Goal: Task Accomplishment & Management: Use online tool/utility

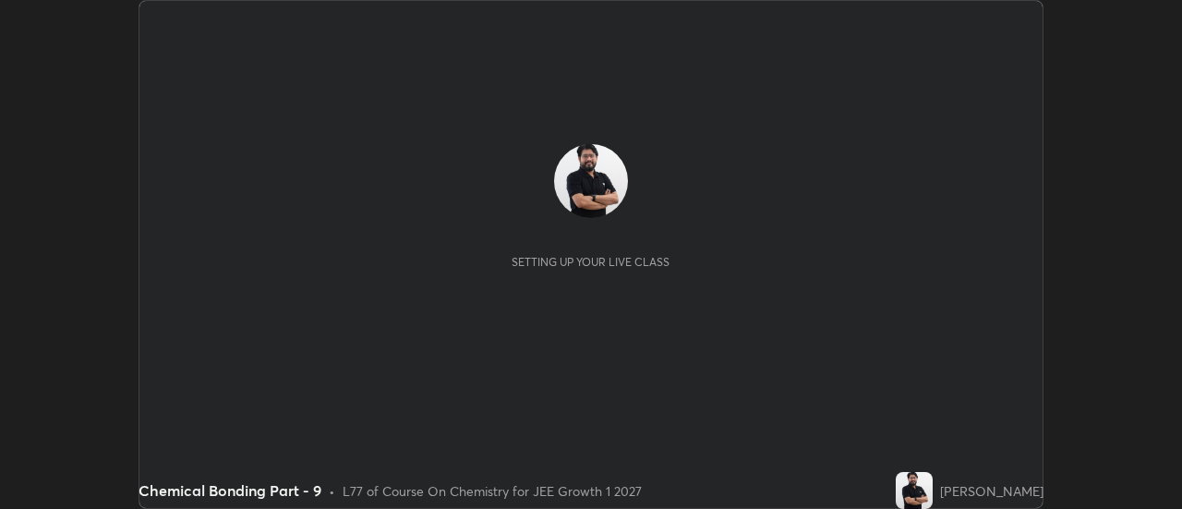
scroll to position [509, 1181]
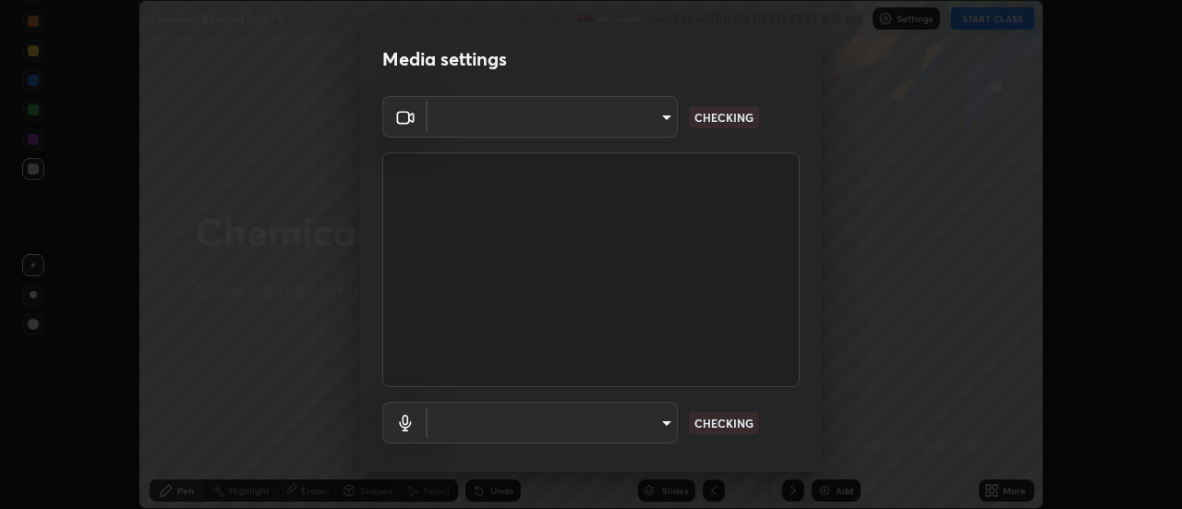
type input "0be616c92c2879d8fe19306c4b8383fc9b13f77197a30f876870ce6c7906effd"
click at [533, 115] on body "Erase all Chemical Bonding Part - 9 Recording WAS SCHEDULED TO START AT 8:15 AM…" at bounding box center [591, 254] width 1182 height 509
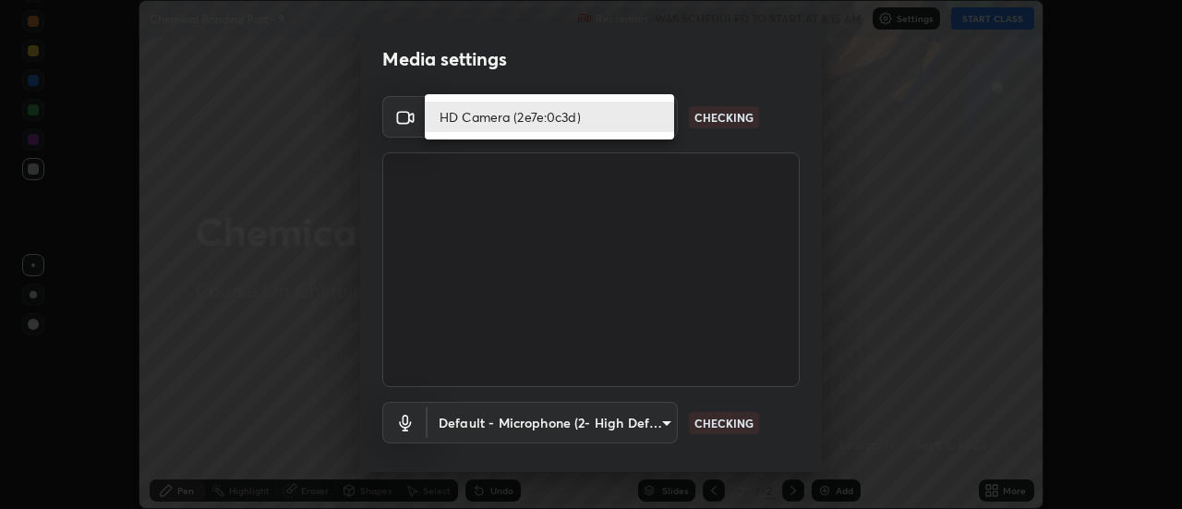
click at [507, 118] on li "HD Camera (2e7e:0c3d)" at bounding box center [549, 117] width 249 height 30
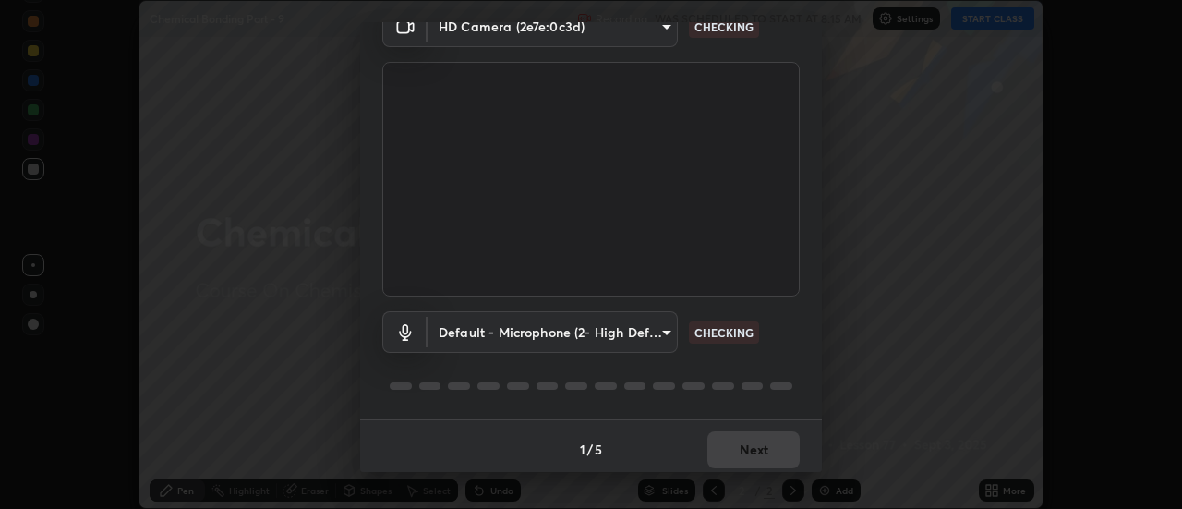
scroll to position [97, 0]
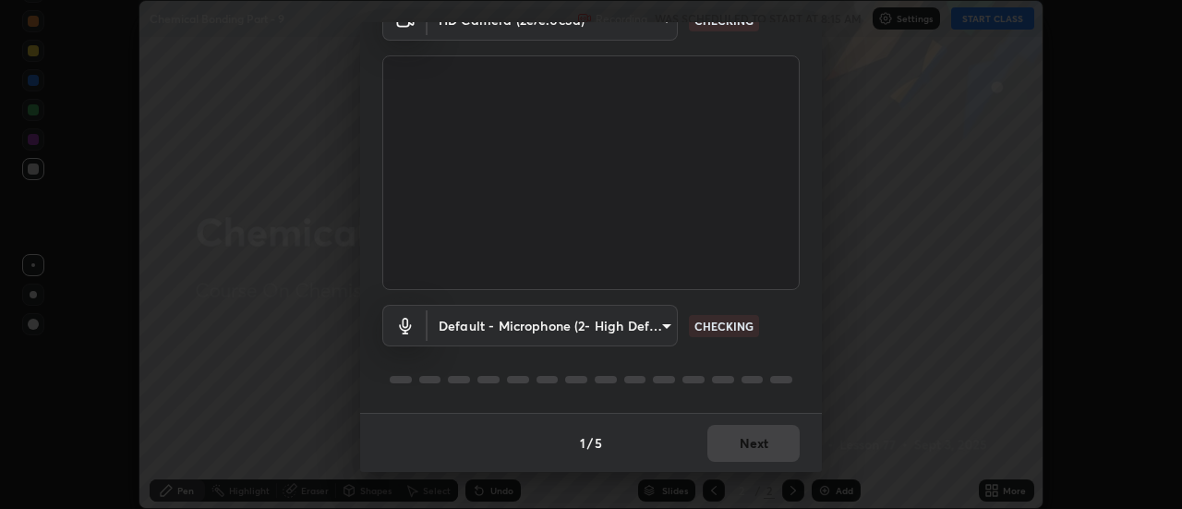
click at [529, 331] on body "Erase all Chemical Bonding Part - 9 Recording WAS SCHEDULED TO START AT 8:15 AM…" at bounding box center [591, 254] width 1182 height 509
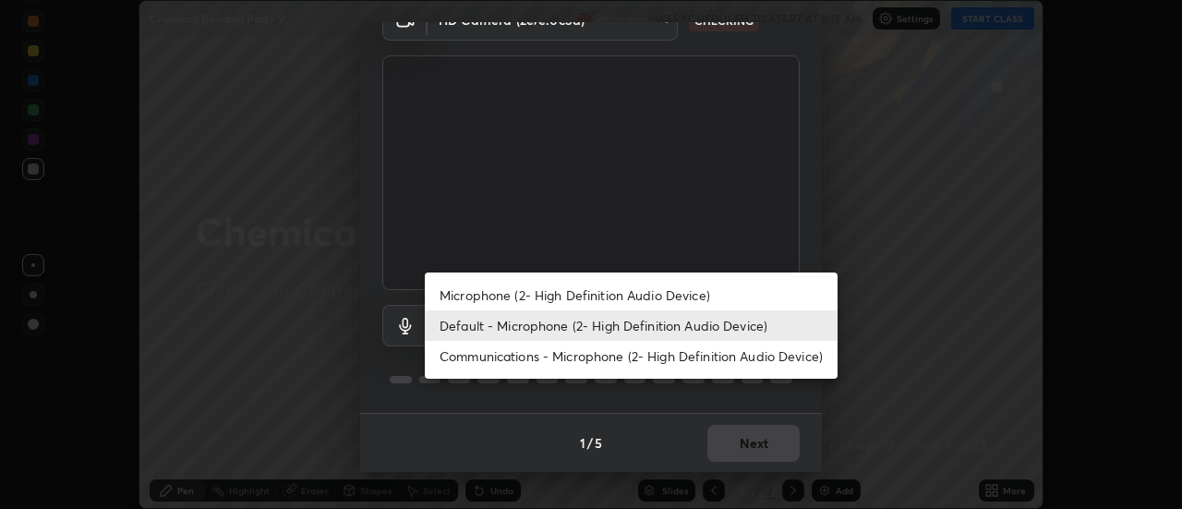
click at [507, 298] on li "Microphone (2- High Definition Audio Device)" at bounding box center [631, 295] width 413 height 30
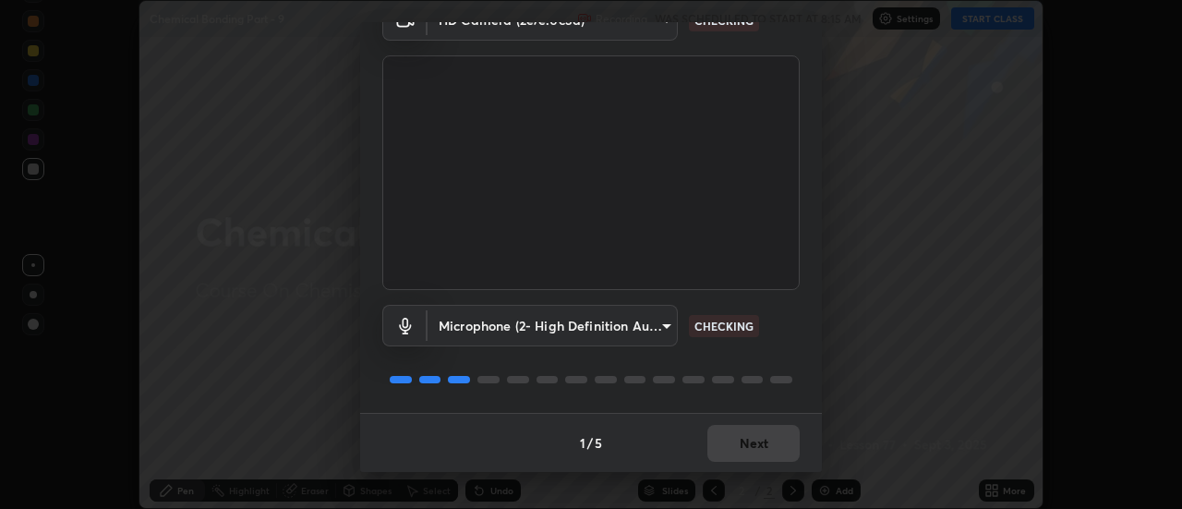
click at [503, 328] on body "Erase all Chemical Bonding Part - 9 Recording WAS SCHEDULED TO START AT 8:15 AM…" at bounding box center [591, 254] width 1182 height 509
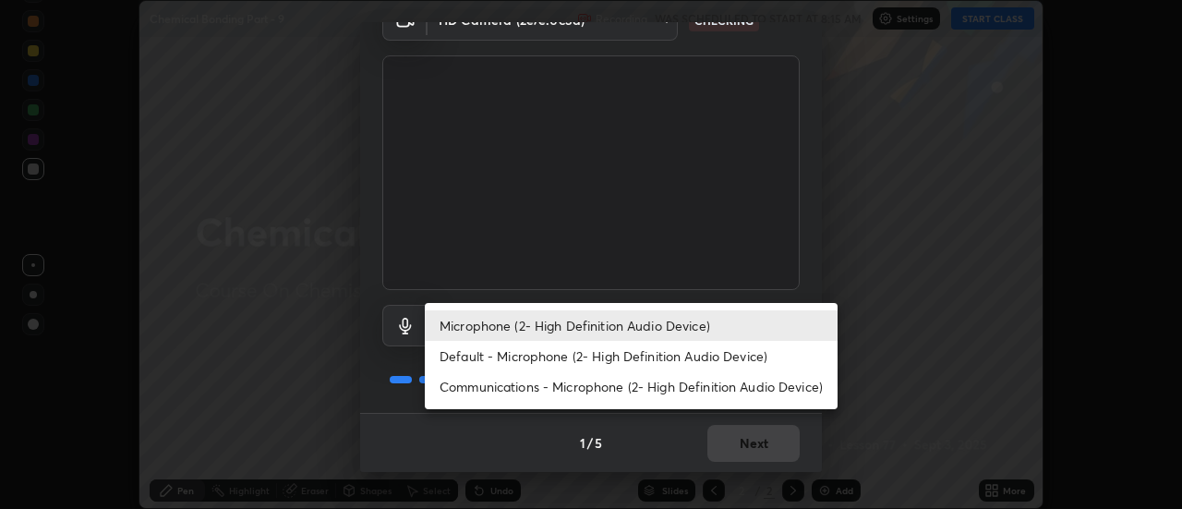
click at [494, 354] on li "Default - Microphone (2- High Definition Audio Device)" at bounding box center [631, 356] width 413 height 30
type input "default"
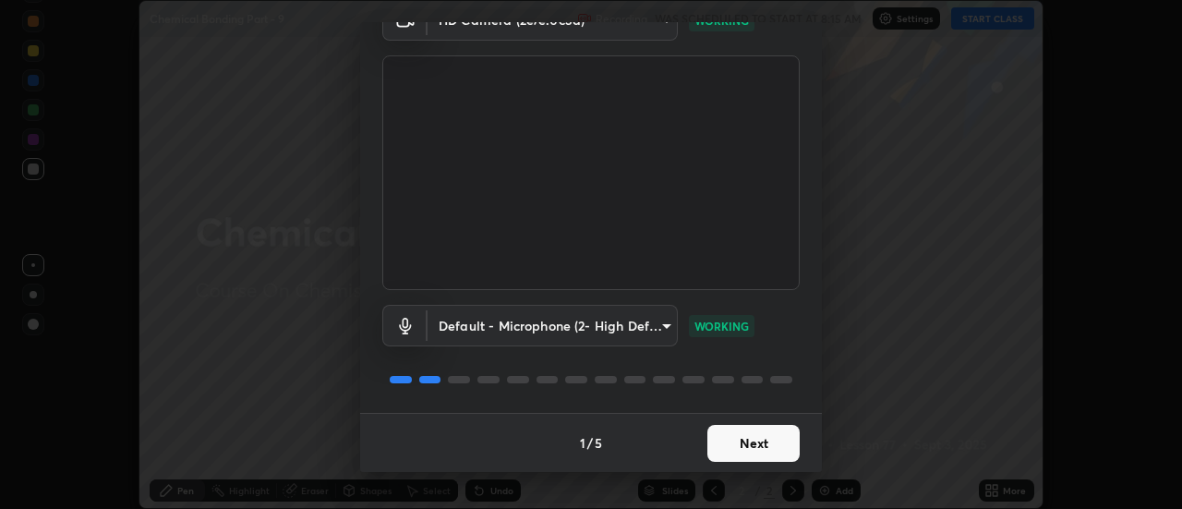
click at [760, 442] on button "Next" at bounding box center [753, 443] width 92 height 37
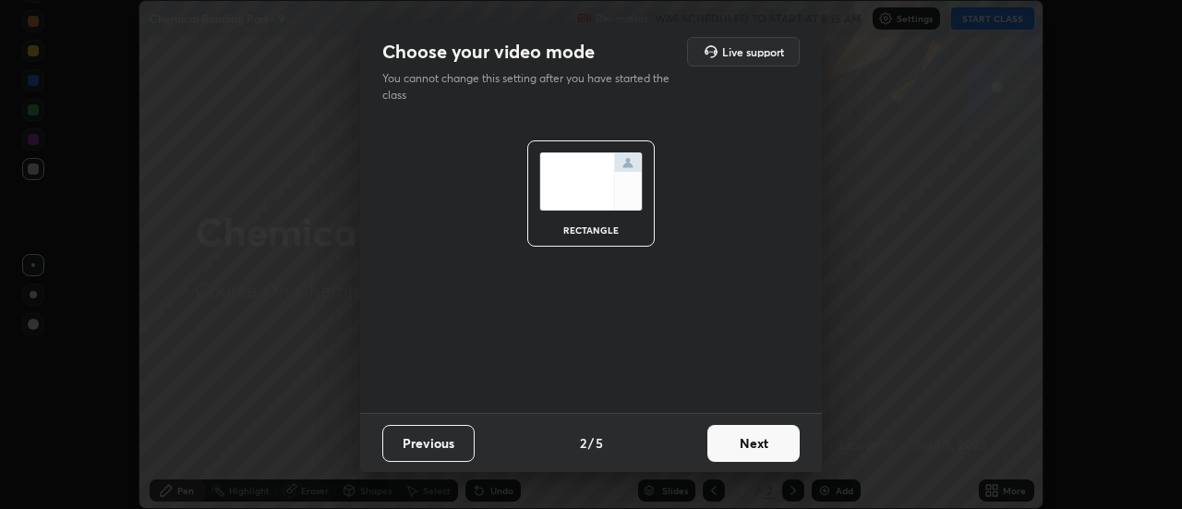
click at [772, 438] on button "Next" at bounding box center [753, 443] width 92 height 37
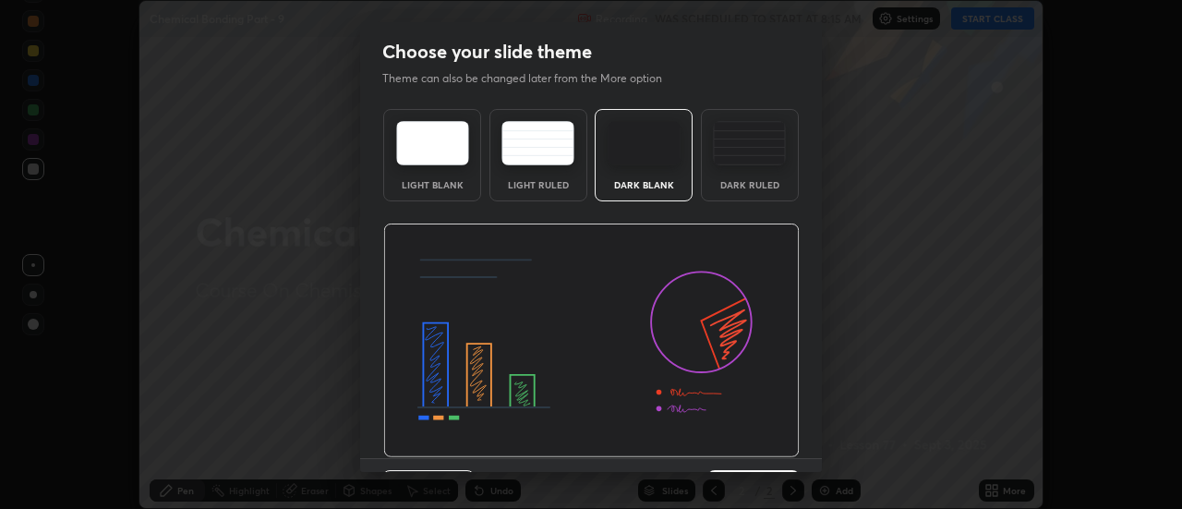
scroll to position [45, 0]
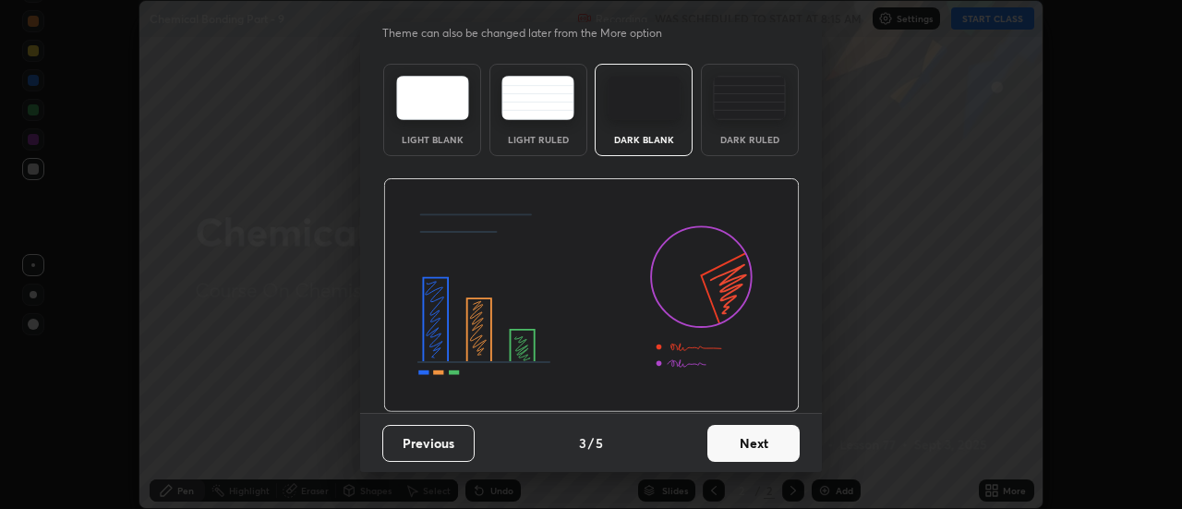
click at [773, 442] on button "Next" at bounding box center [753, 443] width 92 height 37
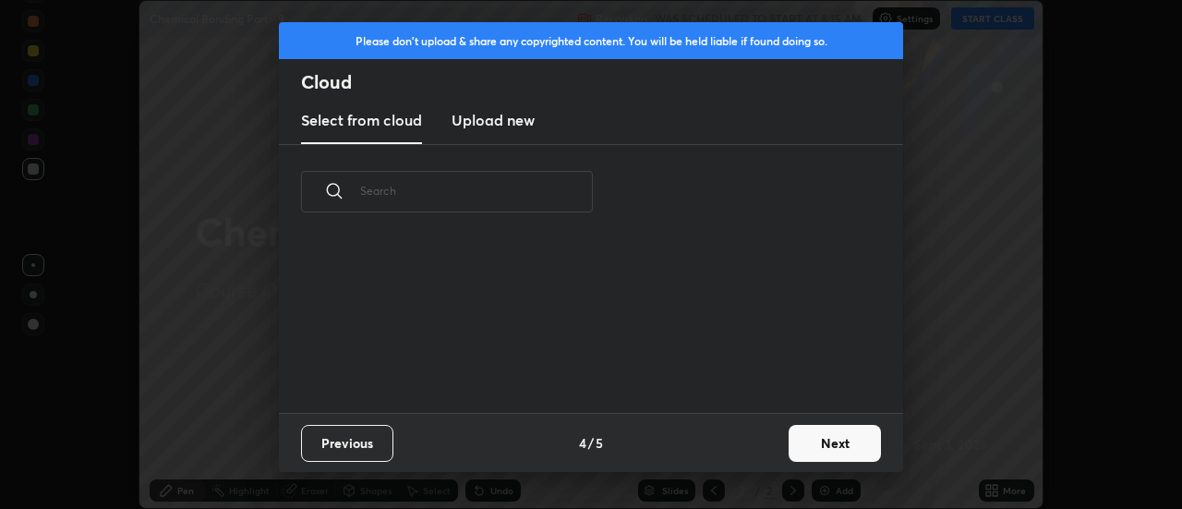
scroll to position [0, 0]
click at [834, 438] on button "Next" at bounding box center [834, 443] width 92 height 37
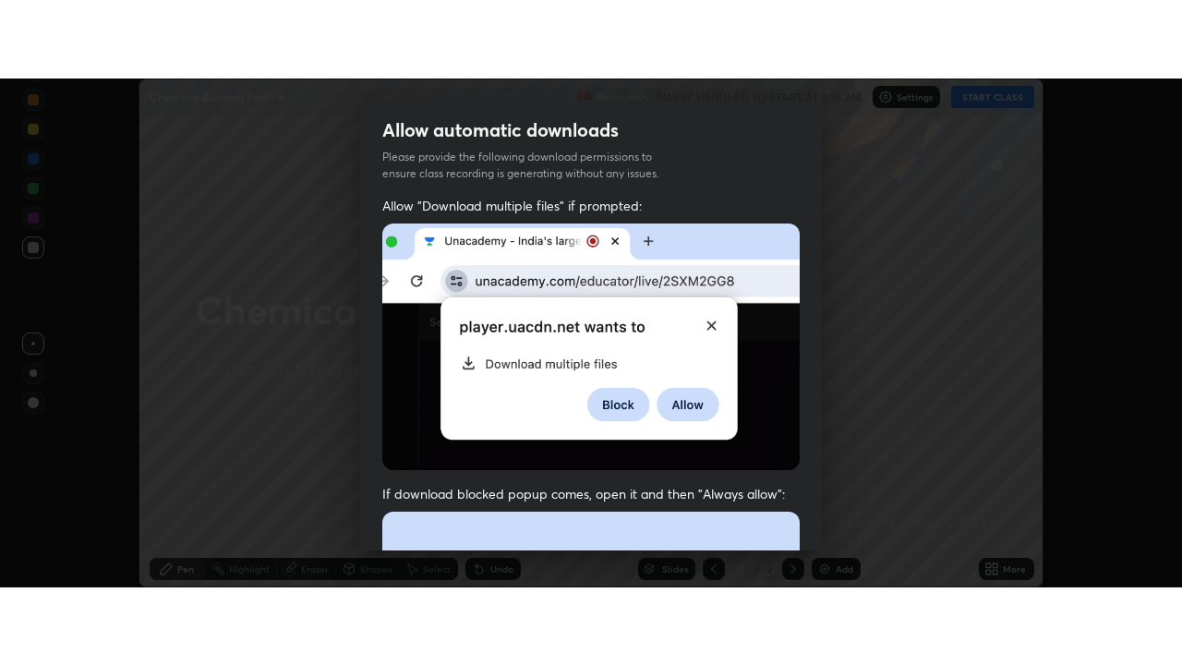
scroll to position [474, 0]
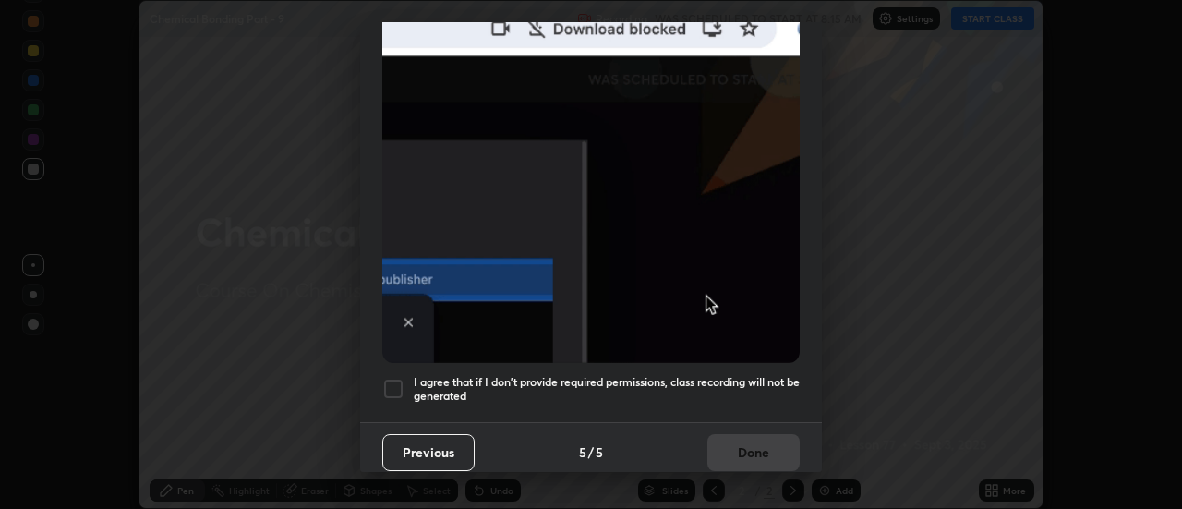
click at [394, 380] on div at bounding box center [393, 389] width 22 height 22
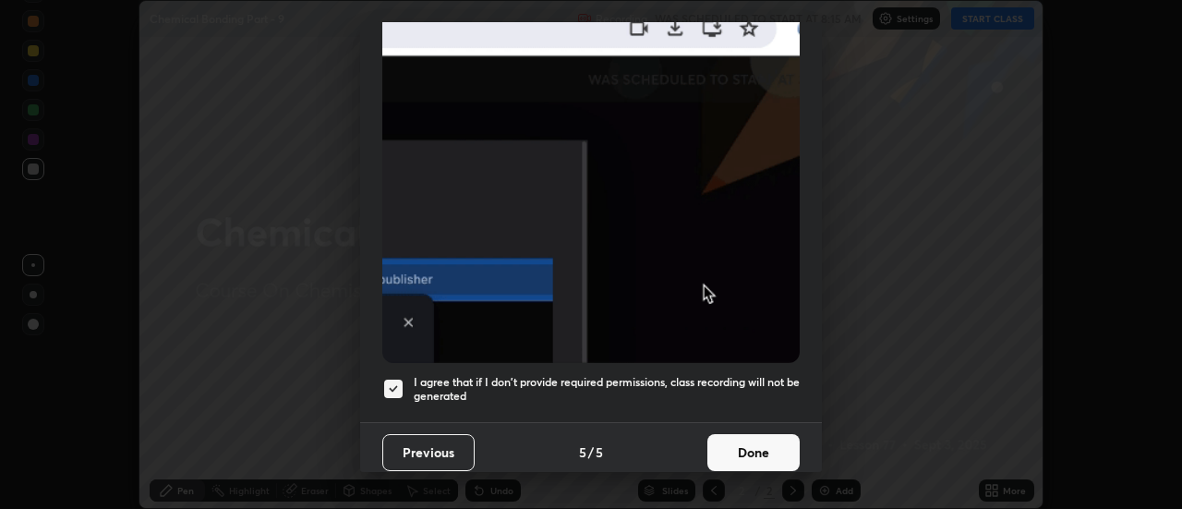
click at [760, 441] on button "Done" at bounding box center [753, 452] width 92 height 37
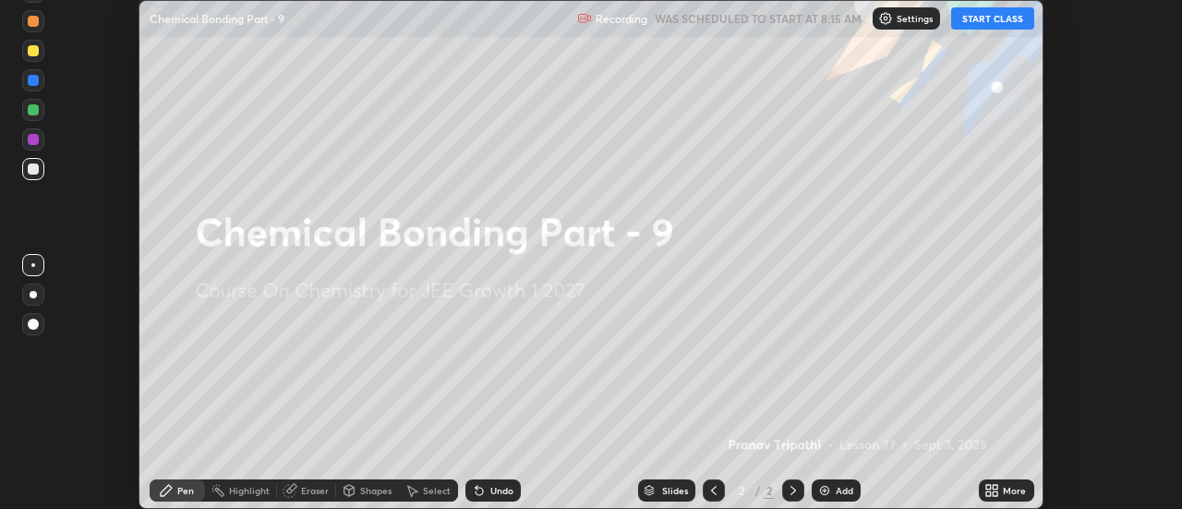
click at [986, 486] on icon at bounding box center [988, 487] width 5 height 5
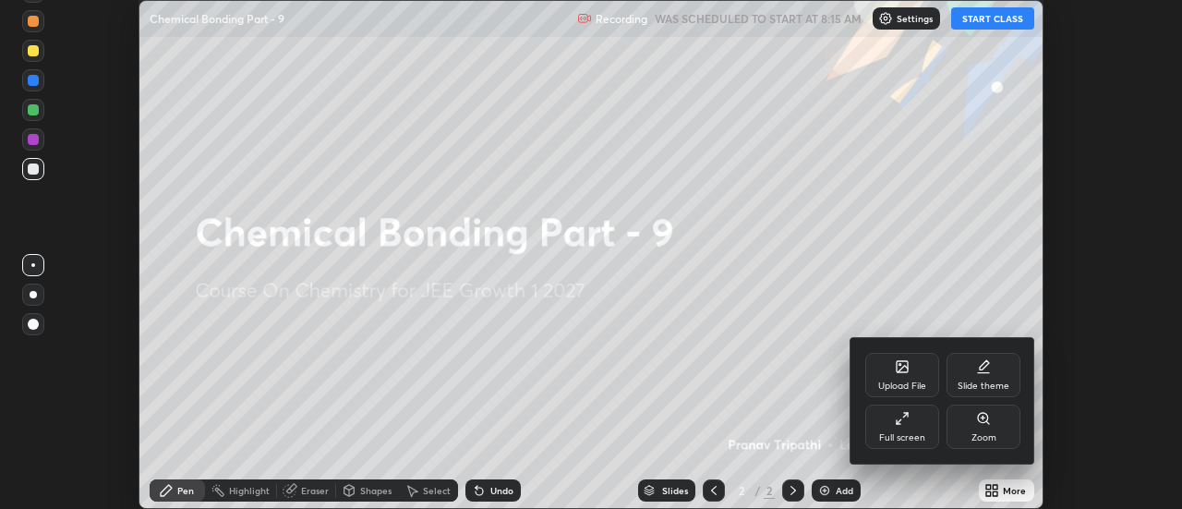
click at [911, 422] on div "Full screen" at bounding box center [902, 426] width 74 height 44
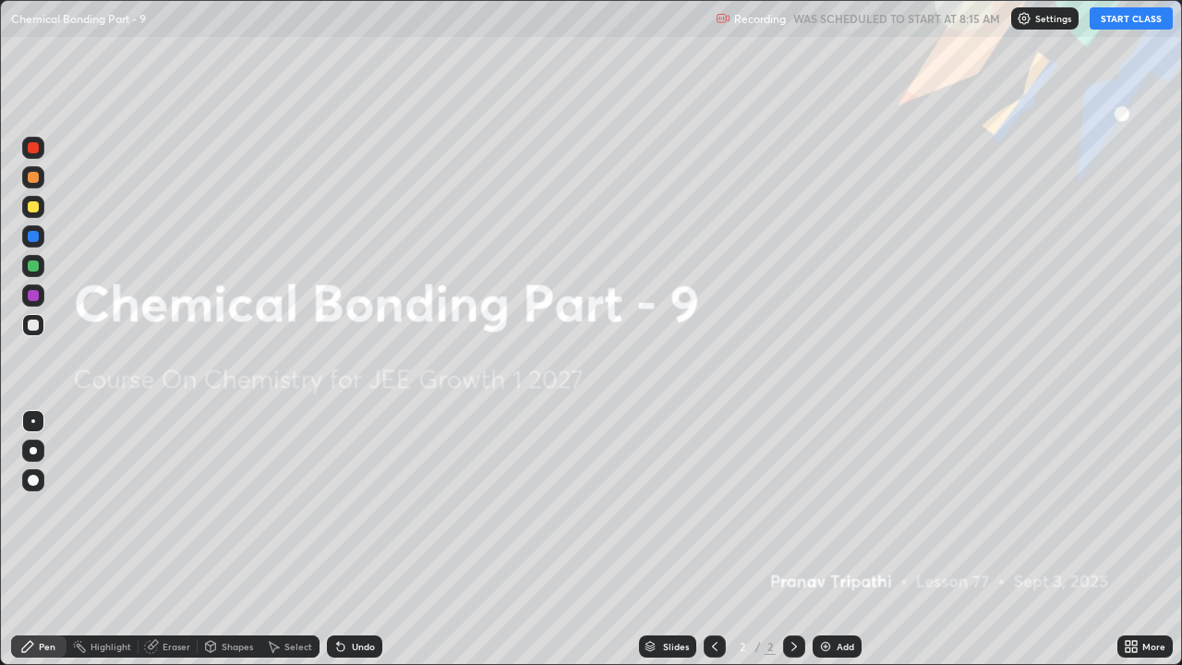
scroll to position [665, 1182]
click at [1121, 20] on button "START CLASS" at bounding box center [1130, 18] width 83 height 22
click at [829, 508] on img at bounding box center [825, 646] width 15 height 15
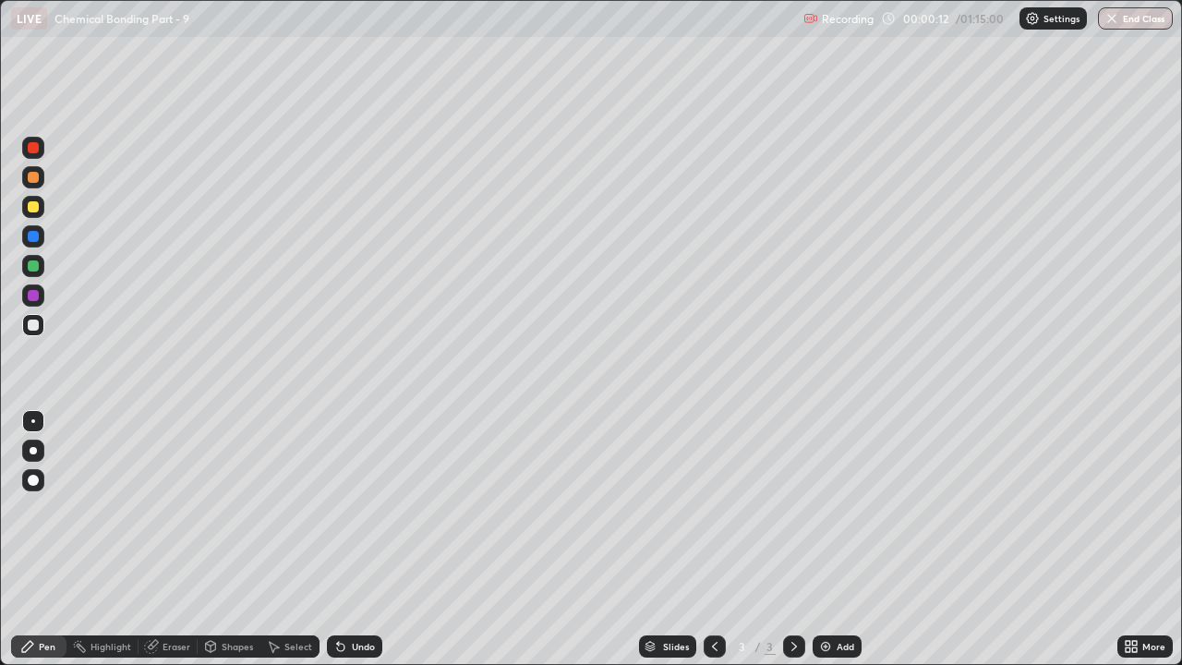
click at [30, 209] on div at bounding box center [33, 206] width 11 height 11
click at [33, 178] on div at bounding box center [33, 177] width 11 height 11
click at [35, 269] on div at bounding box center [33, 265] width 11 height 11
click at [183, 508] on div "Eraser" at bounding box center [176, 646] width 28 height 9
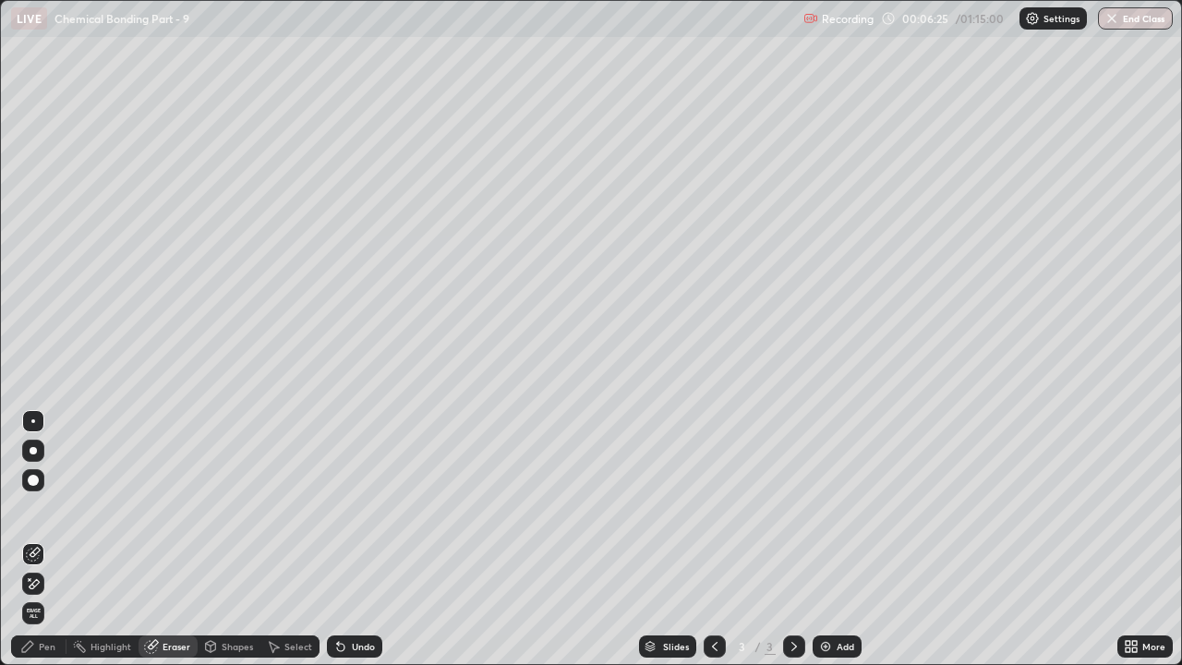
click at [52, 508] on div "Pen" at bounding box center [47, 646] width 17 height 9
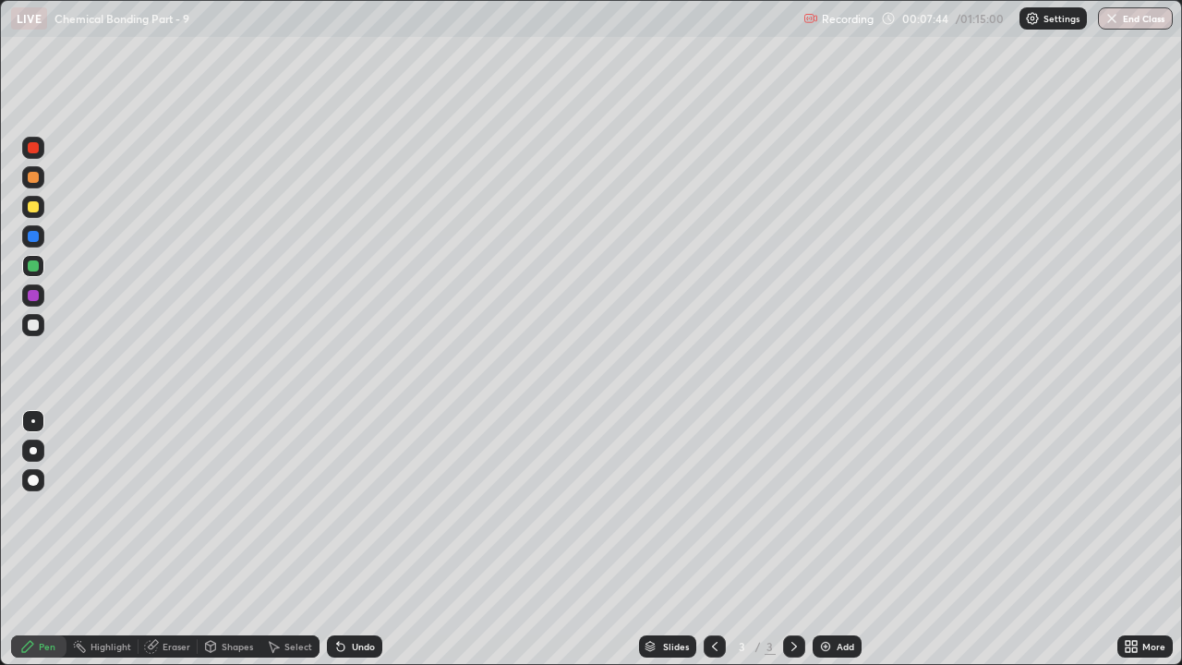
click at [33, 178] on div at bounding box center [33, 177] width 11 height 11
click at [833, 508] on div "Add" at bounding box center [836, 646] width 49 height 22
click at [34, 207] on div at bounding box center [33, 206] width 11 height 11
click at [33, 262] on div at bounding box center [33, 265] width 11 height 11
click at [34, 206] on div at bounding box center [33, 206] width 11 height 11
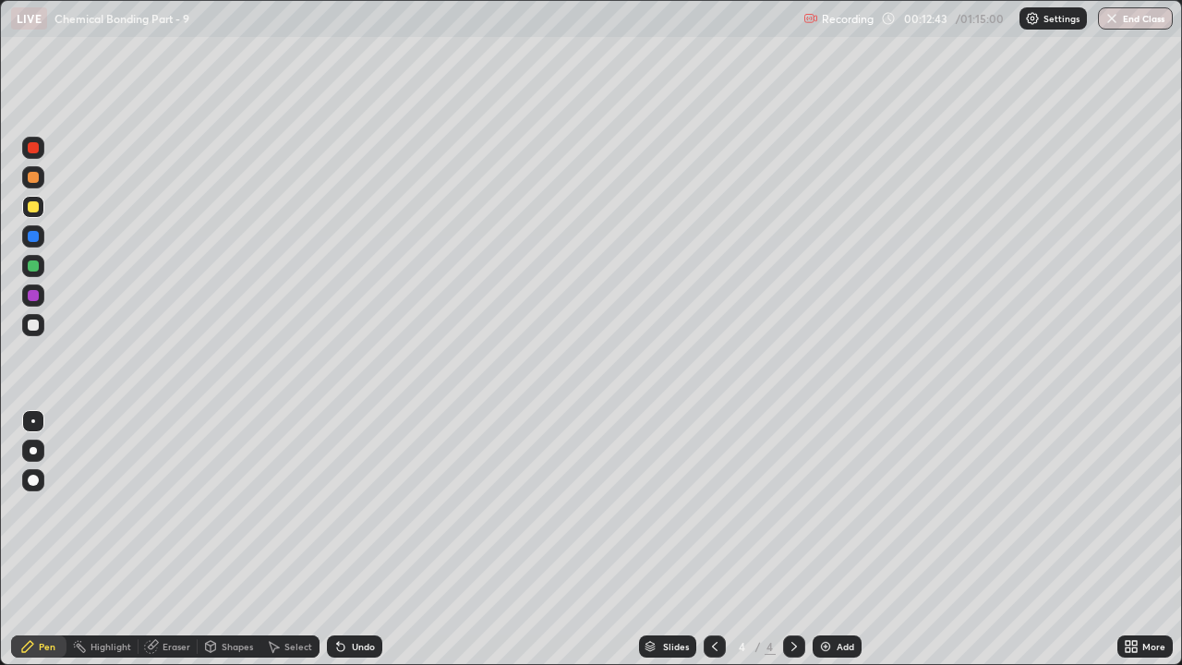
click at [33, 178] on div at bounding box center [33, 177] width 11 height 11
click at [834, 508] on div "Add" at bounding box center [836, 646] width 49 height 22
click at [35, 266] on div at bounding box center [33, 265] width 11 height 11
click at [713, 508] on icon at bounding box center [714, 646] width 15 height 15
click at [792, 508] on icon at bounding box center [794, 646] width 15 height 15
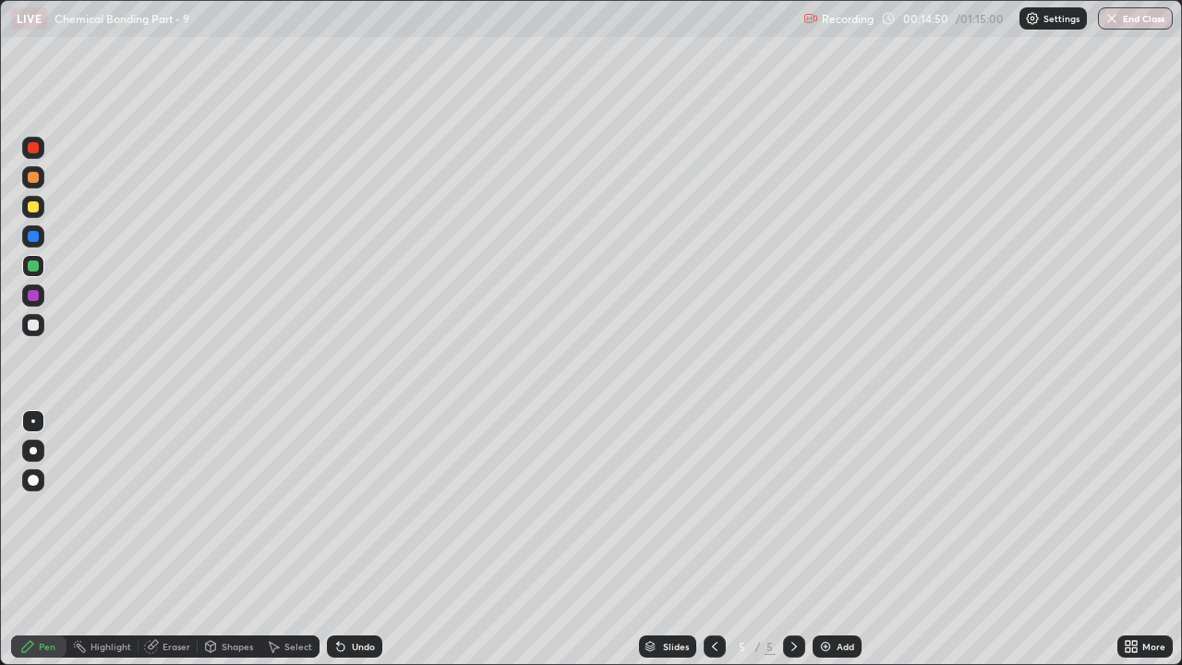
click at [175, 508] on div "Eraser" at bounding box center [176, 646] width 28 height 9
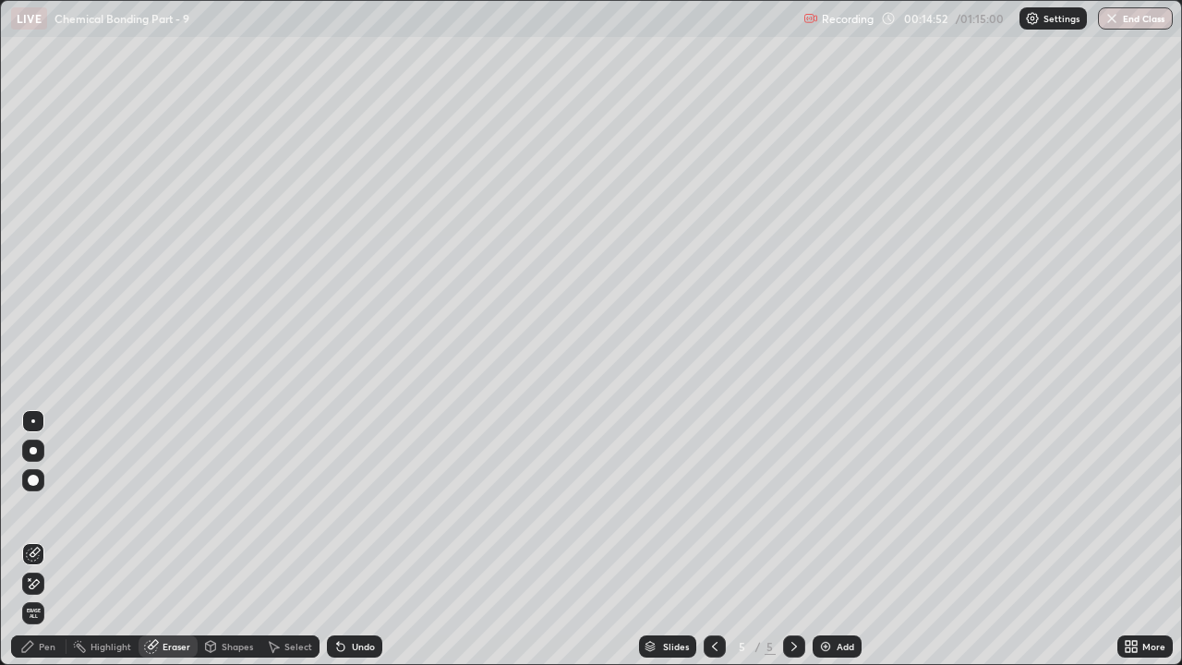
click at [46, 508] on div "Pen" at bounding box center [47, 646] width 17 height 9
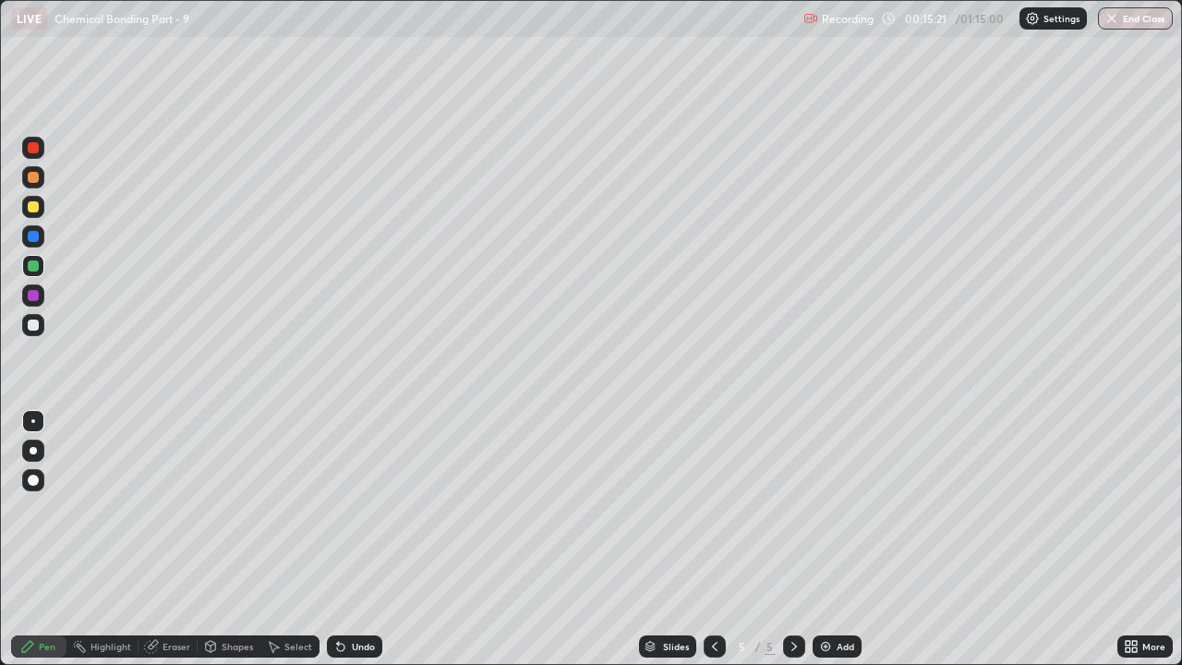
click at [33, 323] on div at bounding box center [33, 324] width 11 height 11
click at [36, 208] on div at bounding box center [33, 206] width 11 height 11
click at [33, 178] on div at bounding box center [33, 177] width 11 height 11
click at [30, 240] on div at bounding box center [33, 236] width 11 height 11
click at [43, 324] on div at bounding box center [33, 325] width 22 height 22
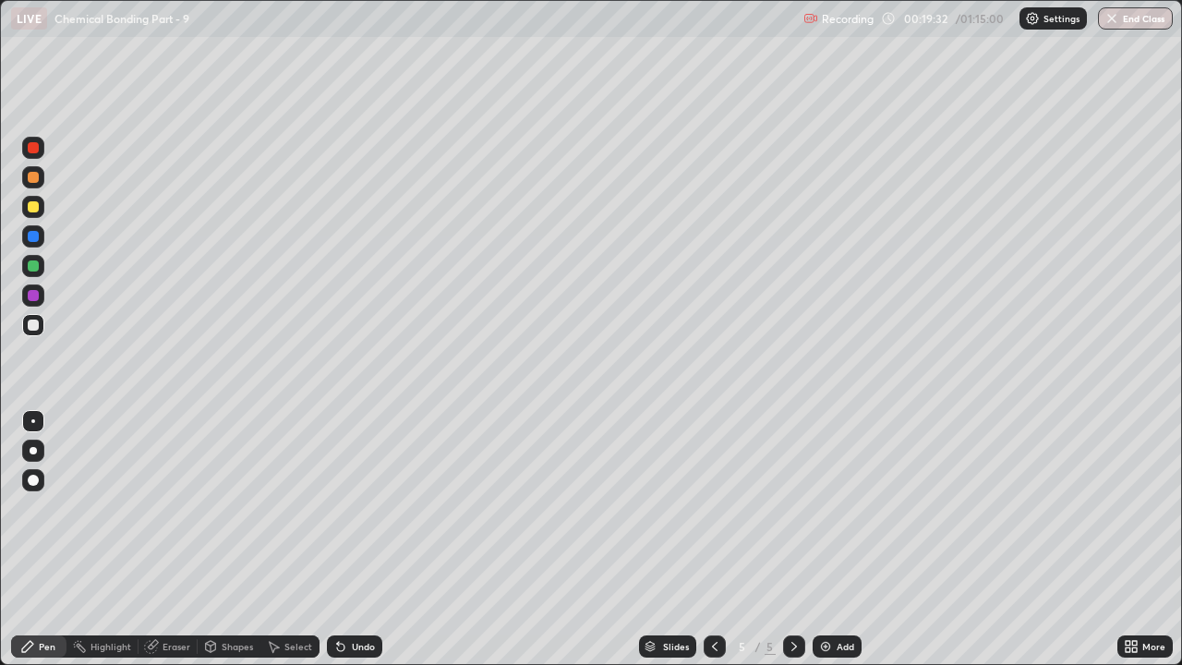
click at [29, 174] on div at bounding box center [33, 177] width 11 height 11
click at [183, 508] on div "Eraser" at bounding box center [167, 646] width 59 height 22
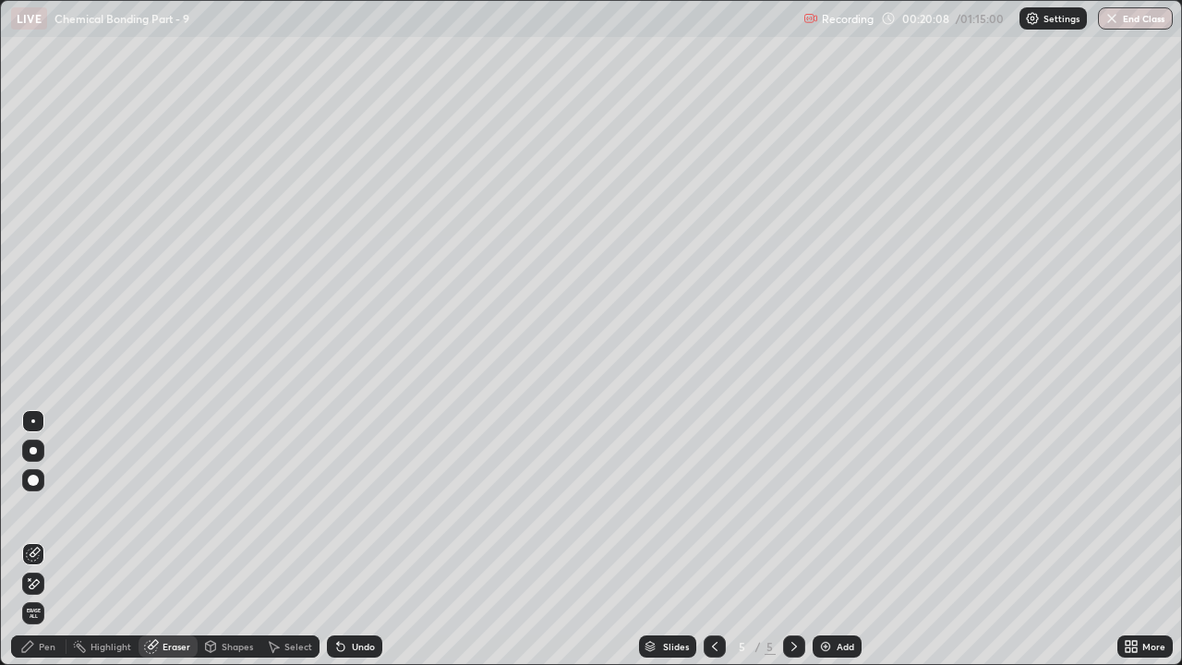
click at [60, 508] on div "Pen" at bounding box center [38, 646] width 55 height 22
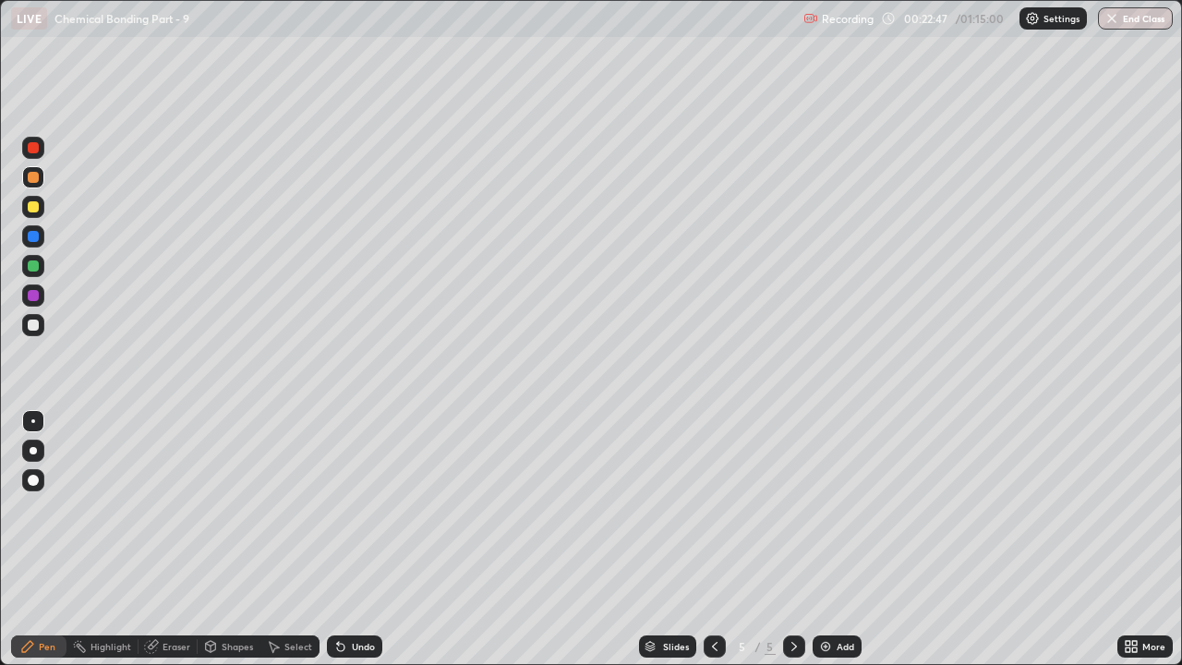
click at [835, 508] on div "Add" at bounding box center [836, 646] width 49 height 22
click at [33, 265] on div at bounding box center [33, 265] width 11 height 11
click at [720, 508] on div at bounding box center [714, 646] width 22 height 22
click at [792, 508] on icon at bounding box center [794, 646] width 15 height 15
click at [722, 508] on div at bounding box center [714, 646] width 22 height 22
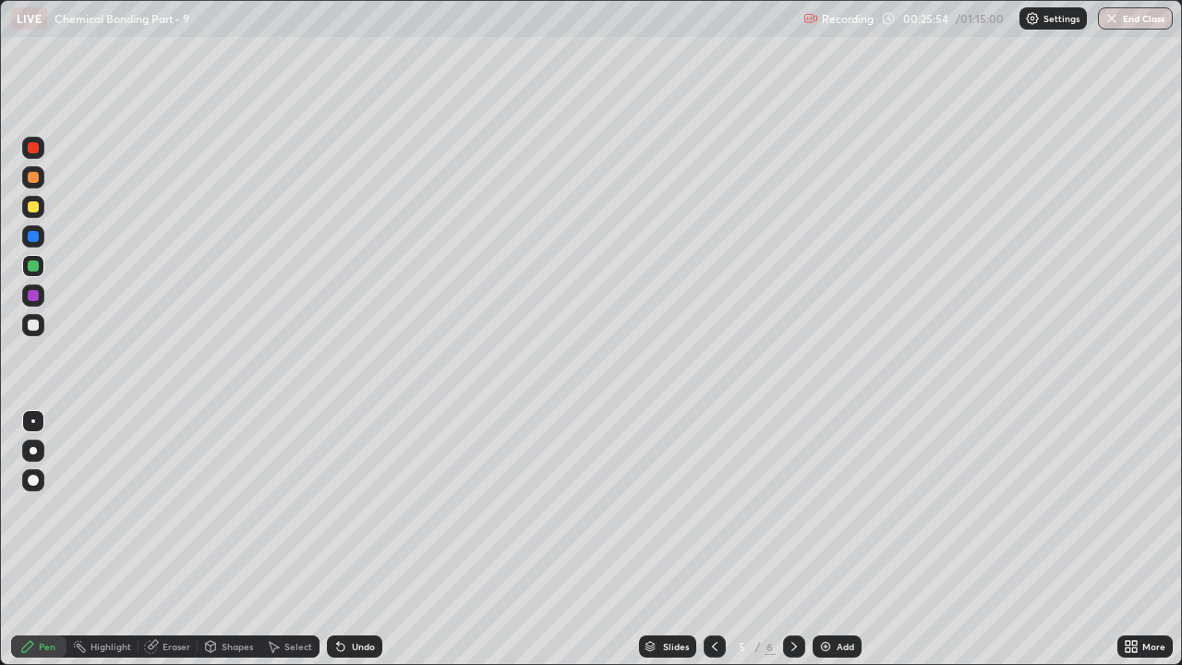
click at [791, 508] on icon at bounding box center [794, 646] width 6 height 9
click at [167, 508] on div "Eraser" at bounding box center [176, 646] width 28 height 9
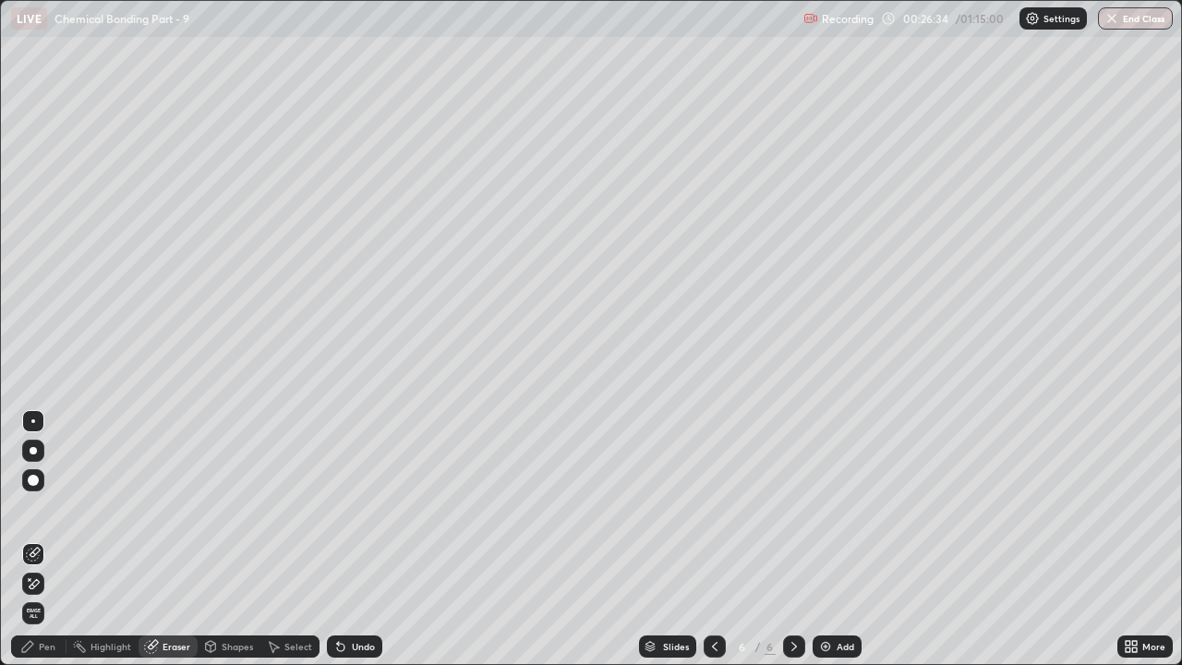
click at [45, 508] on div "Pen" at bounding box center [47, 646] width 17 height 9
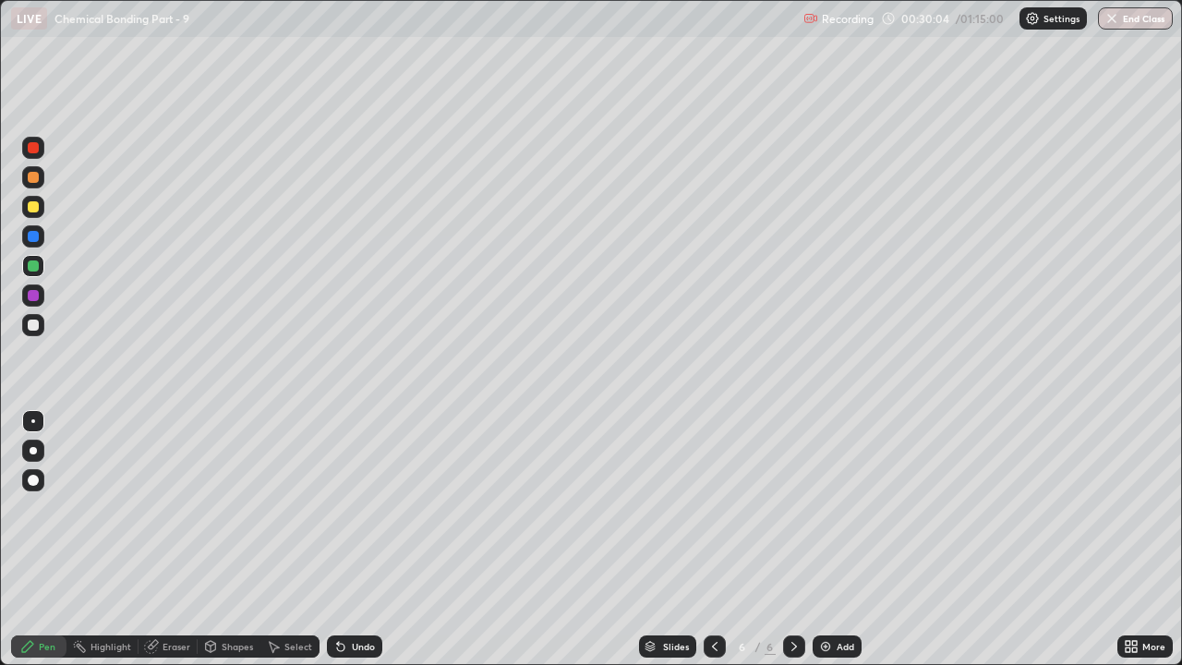
click at [834, 508] on div "Add" at bounding box center [836, 646] width 49 height 22
click at [42, 328] on div at bounding box center [33, 325] width 22 height 22
click at [31, 205] on div at bounding box center [33, 206] width 11 height 11
click at [831, 508] on div "Add" at bounding box center [836, 646] width 49 height 22
click at [723, 508] on div at bounding box center [714, 646] width 22 height 22
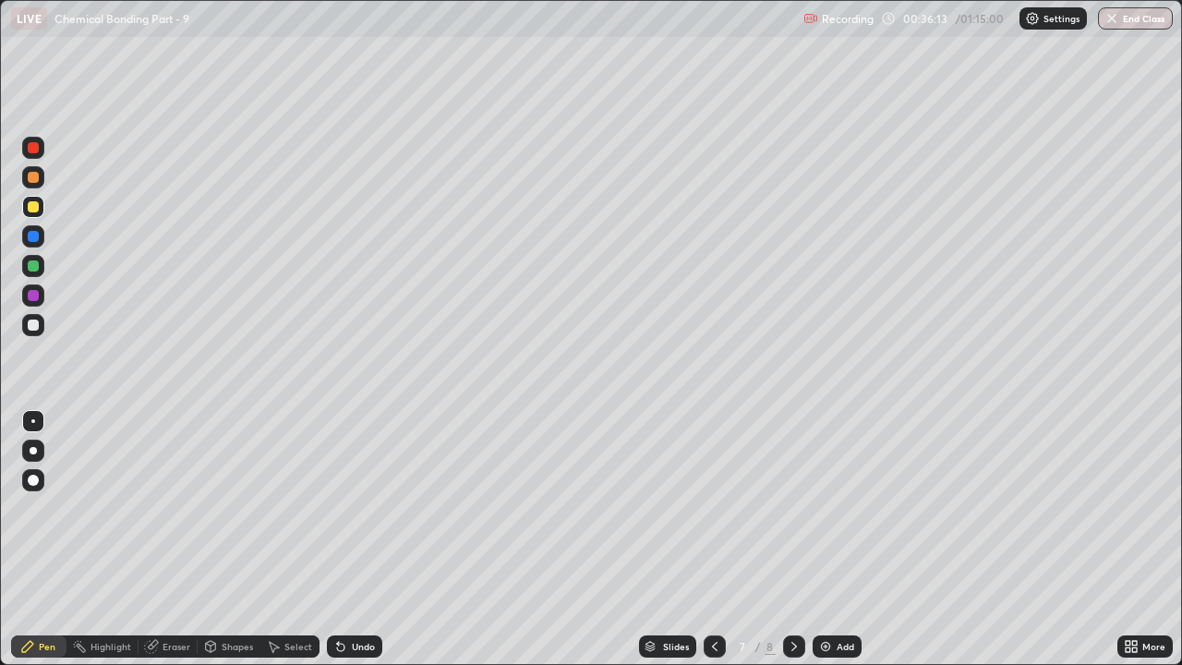
click at [789, 508] on icon at bounding box center [794, 646] width 15 height 15
click at [719, 508] on icon at bounding box center [714, 646] width 15 height 15
click at [828, 508] on img at bounding box center [825, 646] width 15 height 15
click at [35, 265] on div at bounding box center [33, 265] width 11 height 11
click at [827, 508] on img at bounding box center [825, 646] width 15 height 15
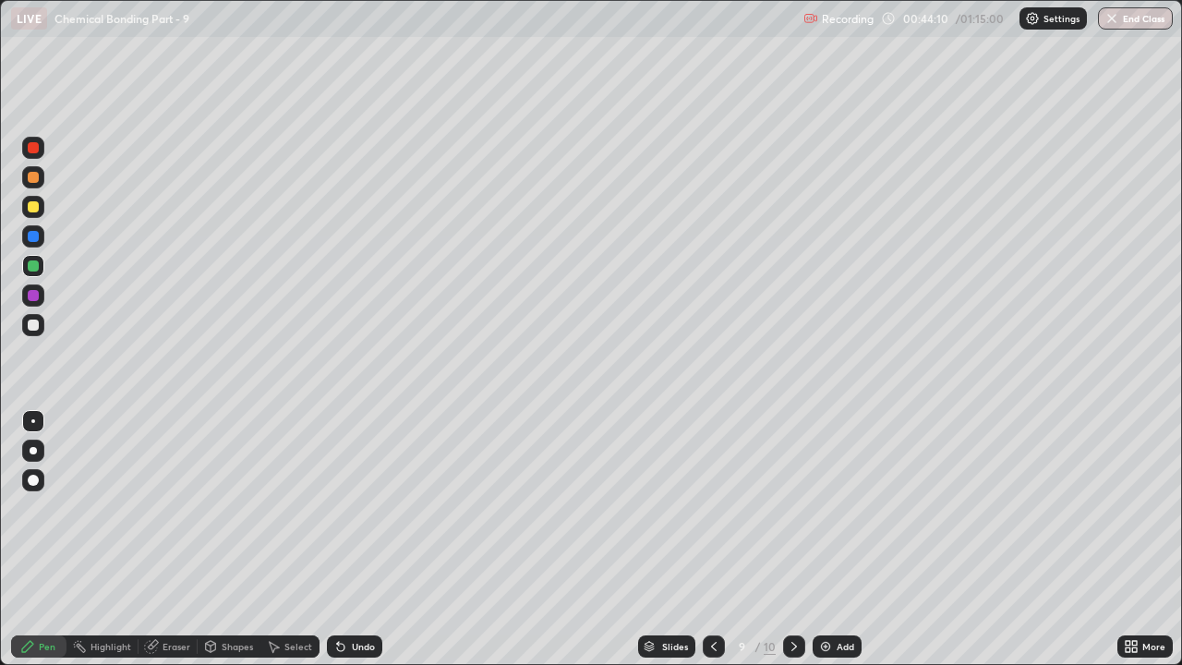
click at [34, 207] on div at bounding box center [33, 206] width 11 height 11
click at [38, 179] on div at bounding box center [33, 177] width 11 height 11
click at [838, 508] on div "Add" at bounding box center [845, 646] width 18 height 9
click at [36, 210] on div at bounding box center [33, 206] width 11 height 11
click at [32, 270] on div at bounding box center [33, 265] width 11 height 11
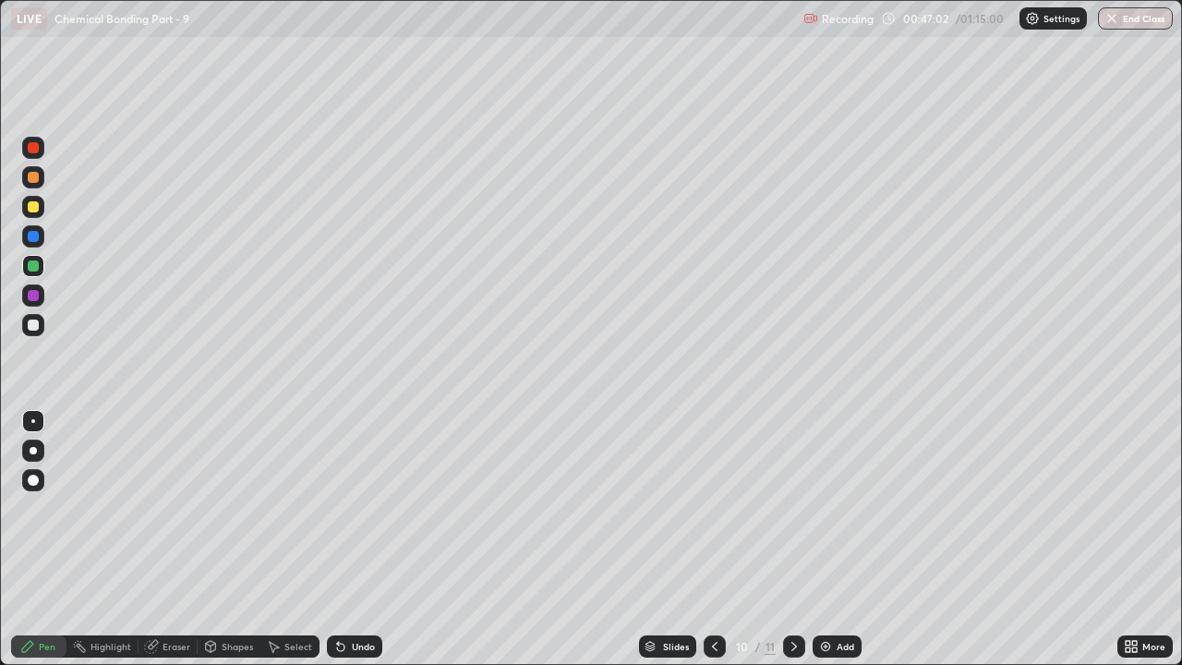
click at [30, 176] on div at bounding box center [33, 177] width 11 height 11
click at [38, 210] on div at bounding box center [33, 206] width 11 height 11
click at [31, 181] on div at bounding box center [33, 177] width 11 height 11
click at [34, 207] on div at bounding box center [33, 206] width 11 height 11
click at [721, 508] on div at bounding box center [714, 646] width 22 height 22
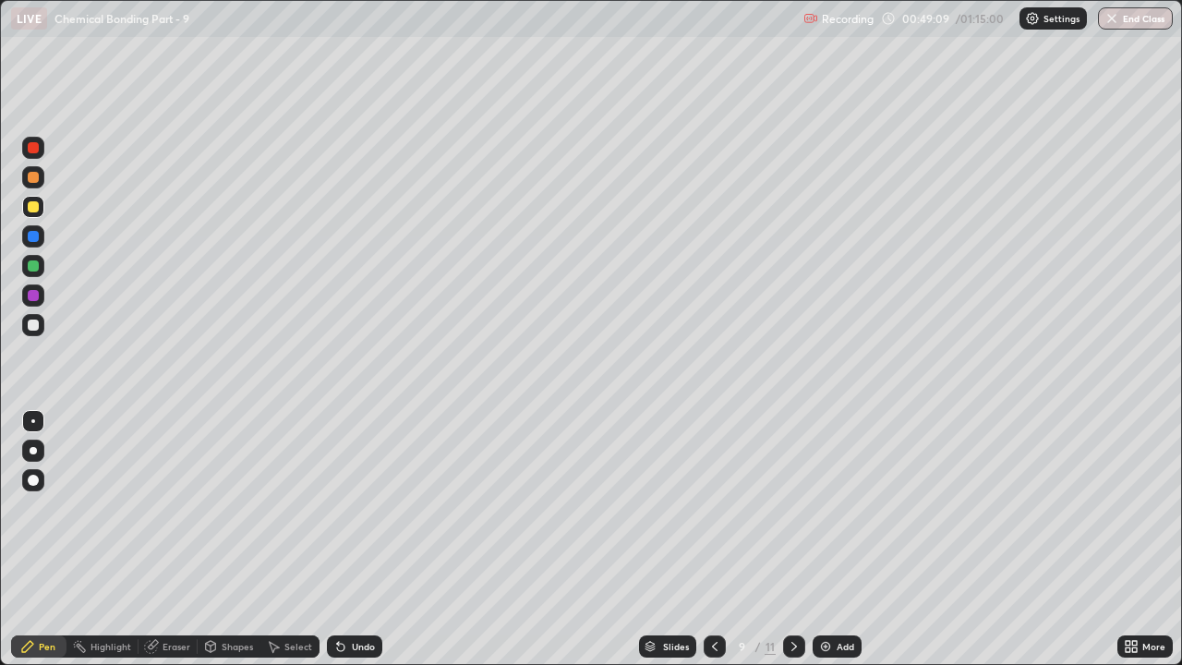
click at [171, 508] on div "Eraser" at bounding box center [176, 646] width 28 height 9
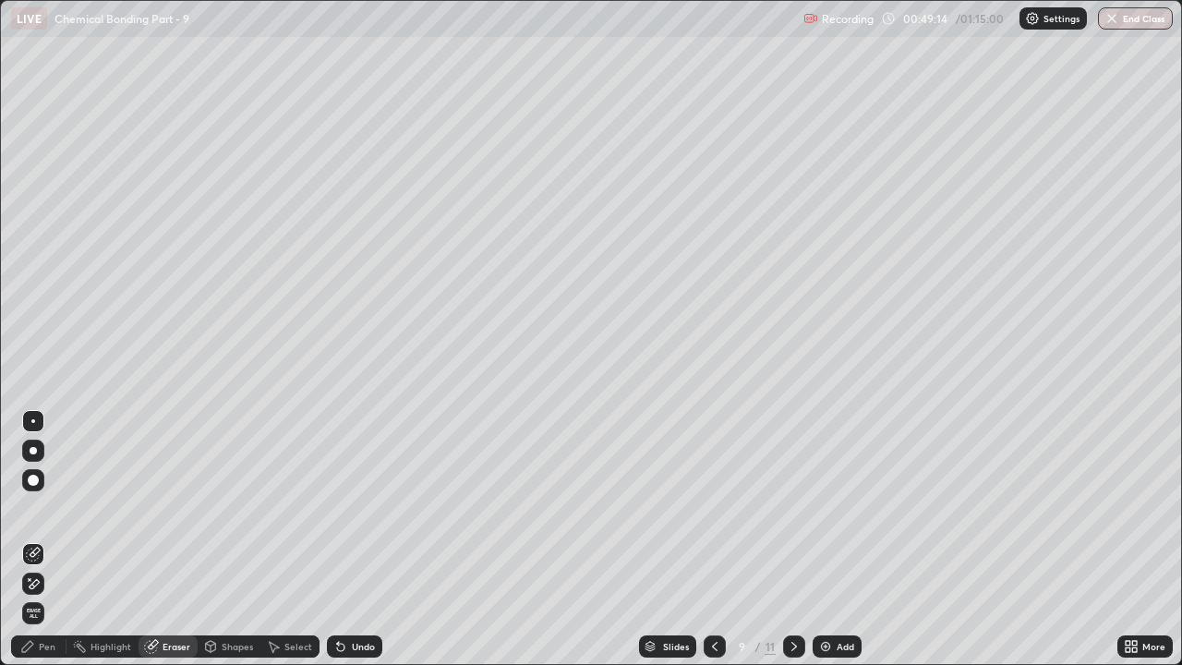
click at [53, 508] on div "Pen" at bounding box center [38, 646] width 55 height 22
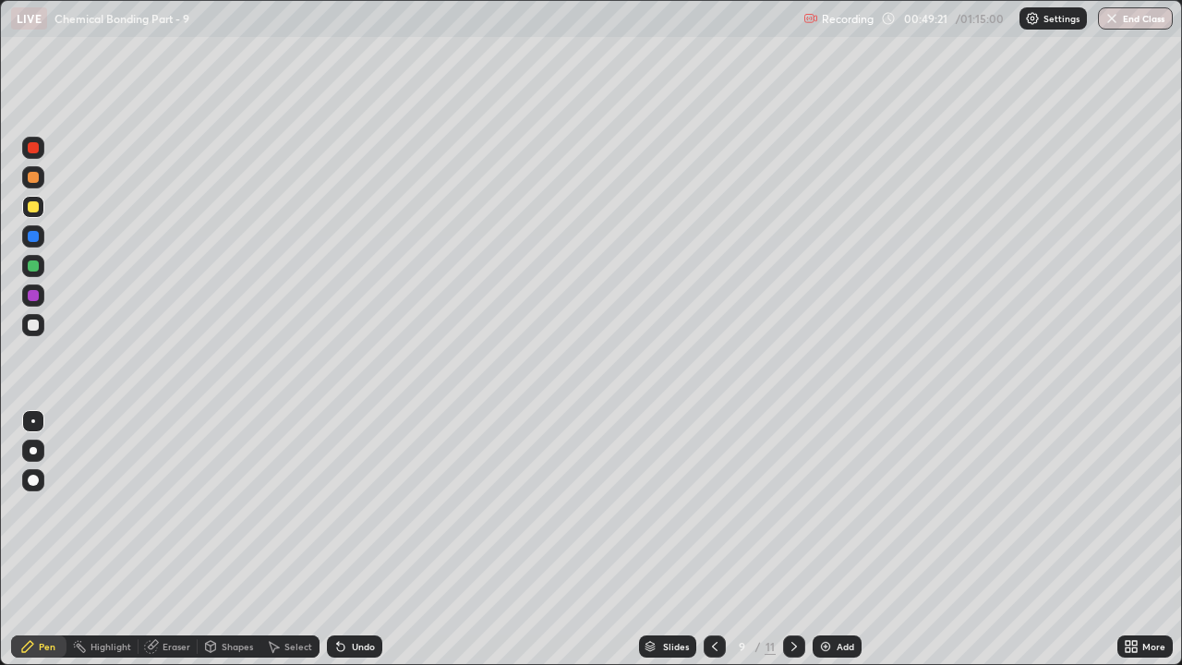
click at [35, 176] on div at bounding box center [33, 177] width 11 height 11
click at [790, 508] on icon at bounding box center [794, 646] width 15 height 15
click at [40, 210] on div at bounding box center [33, 207] width 22 height 22
click at [721, 508] on div at bounding box center [714, 646] width 22 height 22
click at [32, 266] on div at bounding box center [33, 265] width 11 height 11
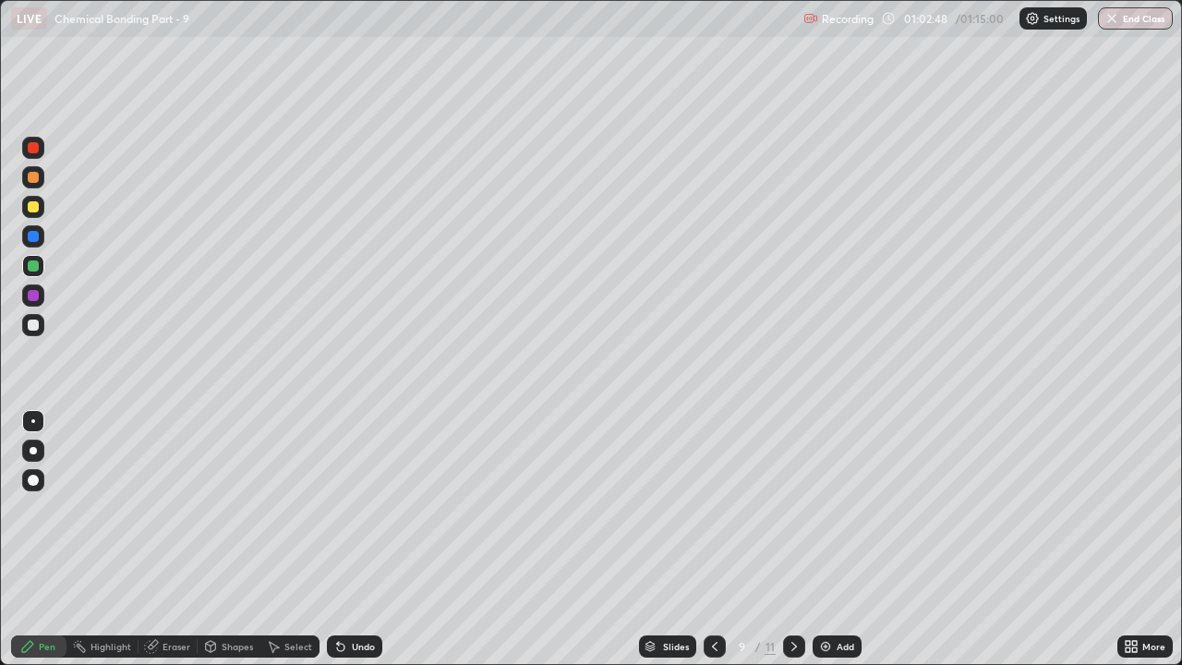
click at [795, 508] on icon at bounding box center [794, 646] width 15 height 15
click at [713, 508] on icon at bounding box center [714, 646] width 15 height 15
click at [792, 508] on icon at bounding box center [794, 646] width 15 height 15
click at [836, 508] on div "Add" at bounding box center [845, 646] width 18 height 9
click at [37, 208] on div at bounding box center [33, 206] width 11 height 11
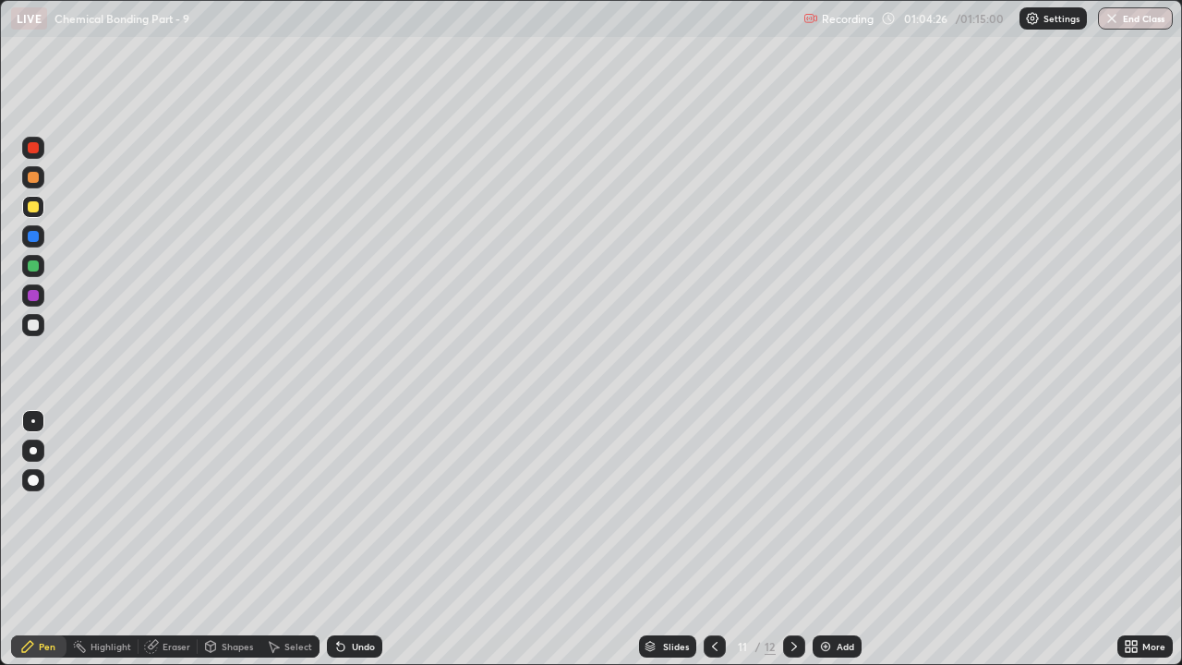
click at [33, 176] on div at bounding box center [33, 177] width 11 height 11
click at [38, 207] on div at bounding box center [33, 206] width 11 height 11
click at [166, 508] on div "Eraser" at bounding box center [176, 646] width 28 height 9
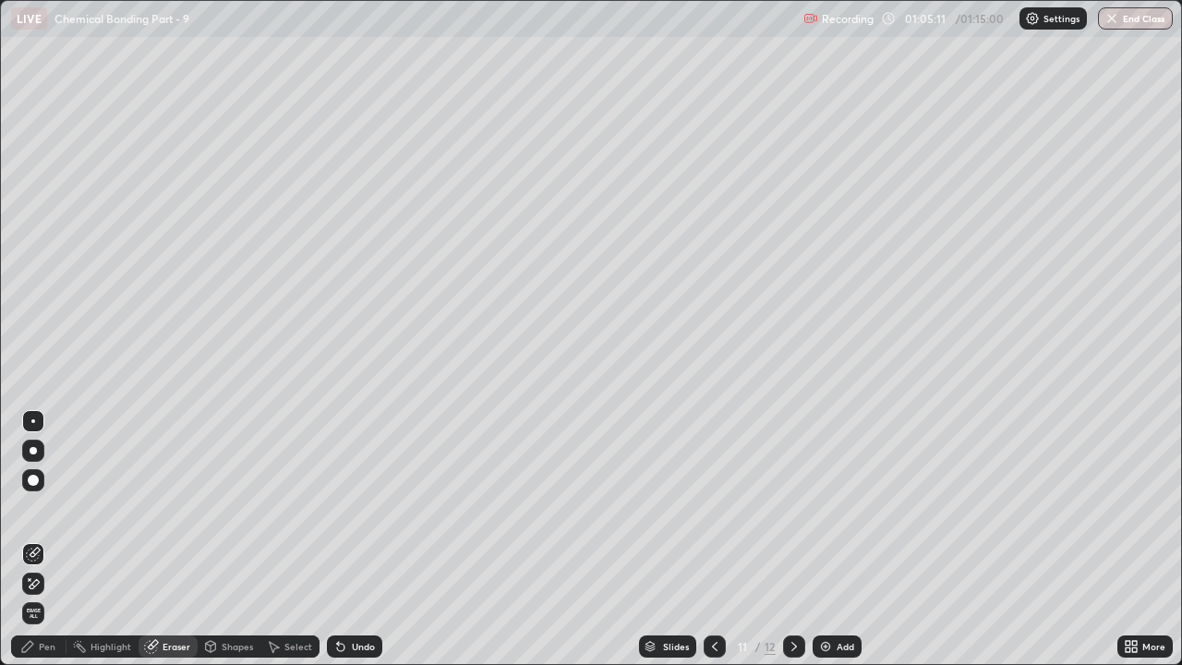
click at [47, 508] on div "Pen" at bounding box center [47, 646] width 17 height 9
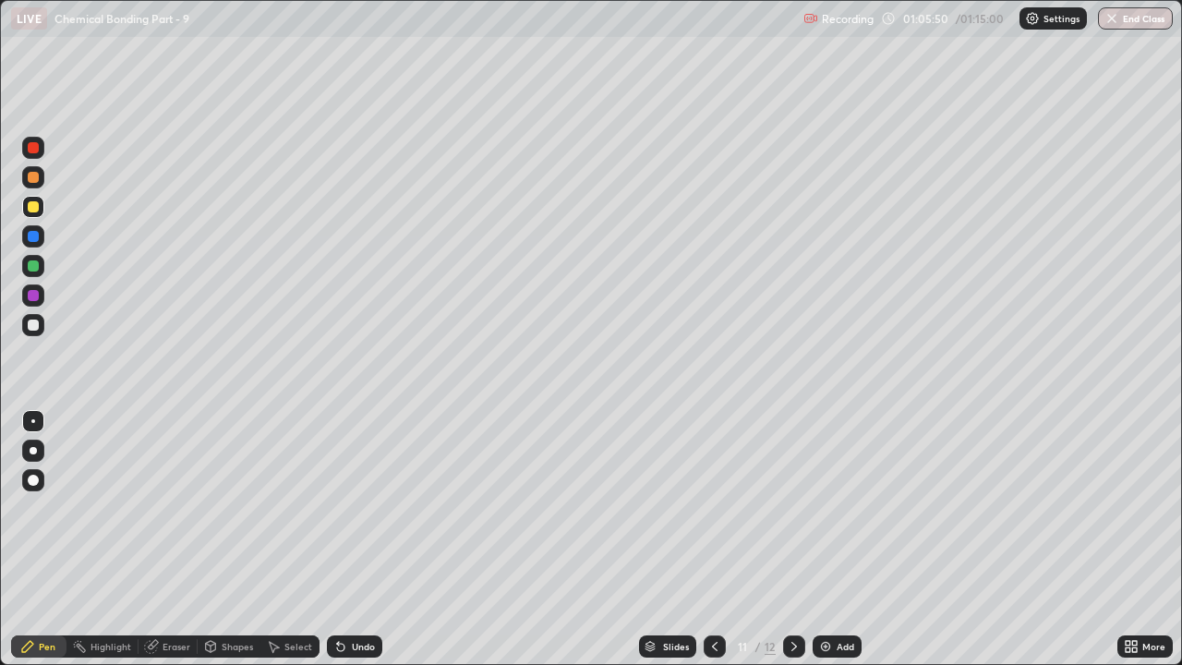
click at [30, 181] on div at bounding box center [33, 177] width 11 height 11
click at [722, 508] on div at bounding box center [714, 646] width 22 height 22
click at [720, 508] on div at bounding box center [714, 646] width 22 height 22
click at [792, 508] on icon at bounding box center [794, 646] width 15 height 15
click at [791, 508] on icon at bounding box center [794, 646] width 15 height 15
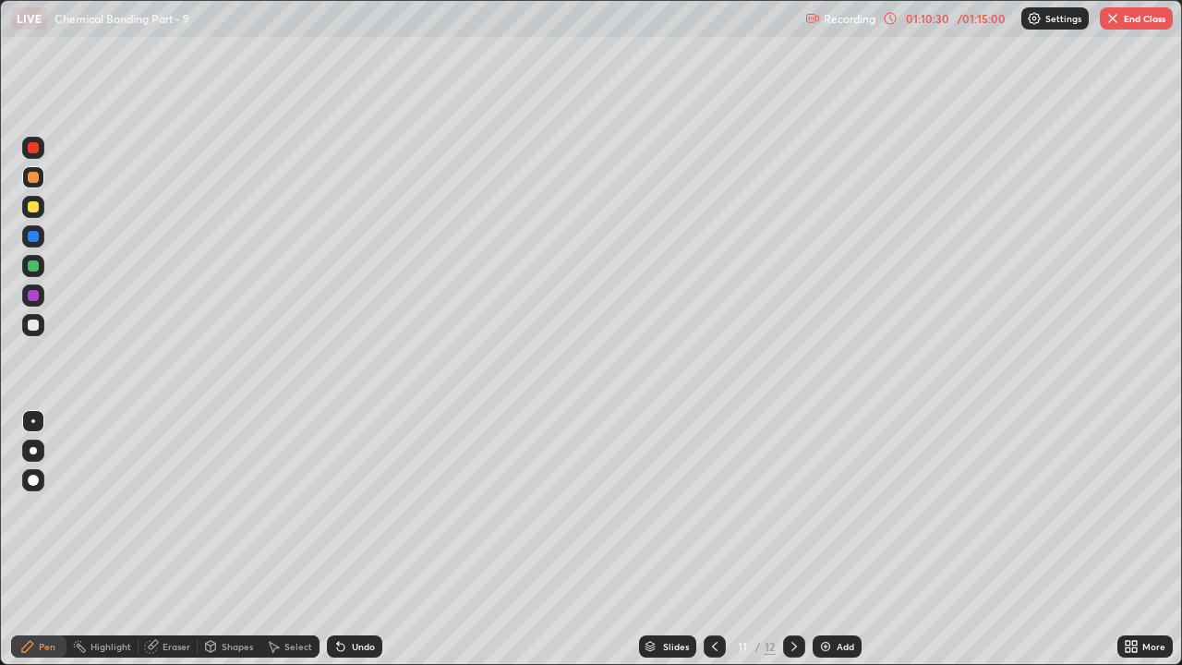
click at [37, 296] on div at bounding box center [33, 295] width 11 height 11
click at [173, 508] on div "Eraser" at bounding box center [176, 646] width 28 height 9
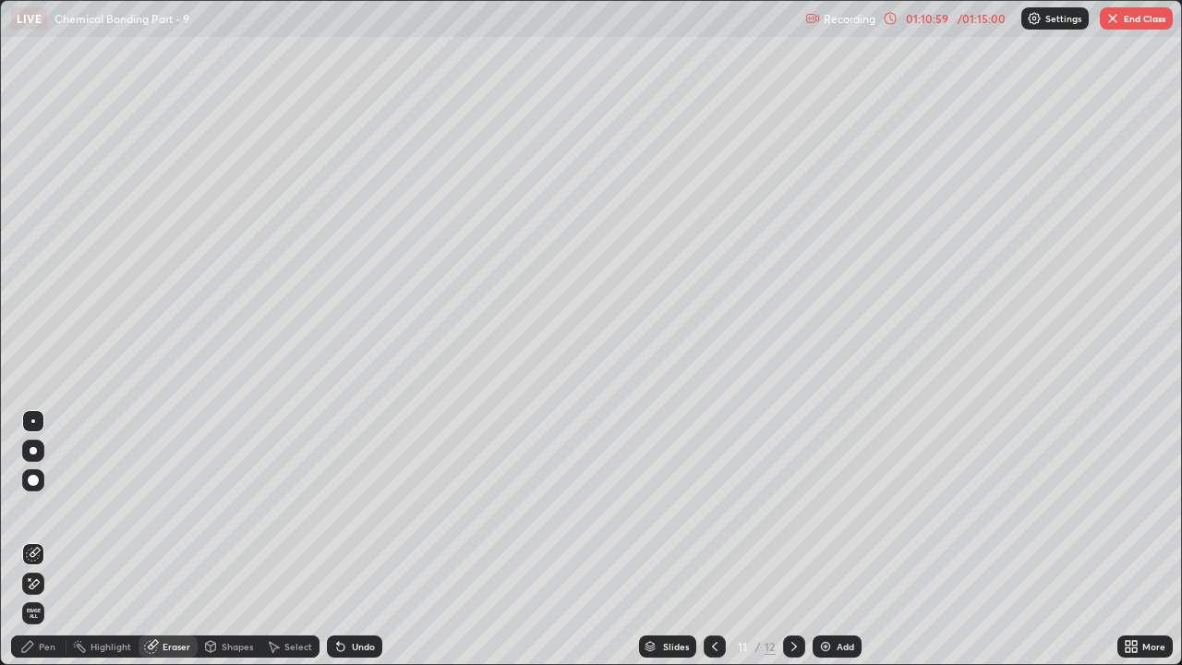
click at [44, 508] on div "Pen" at bounding box center [47, 646] width 17 height 9
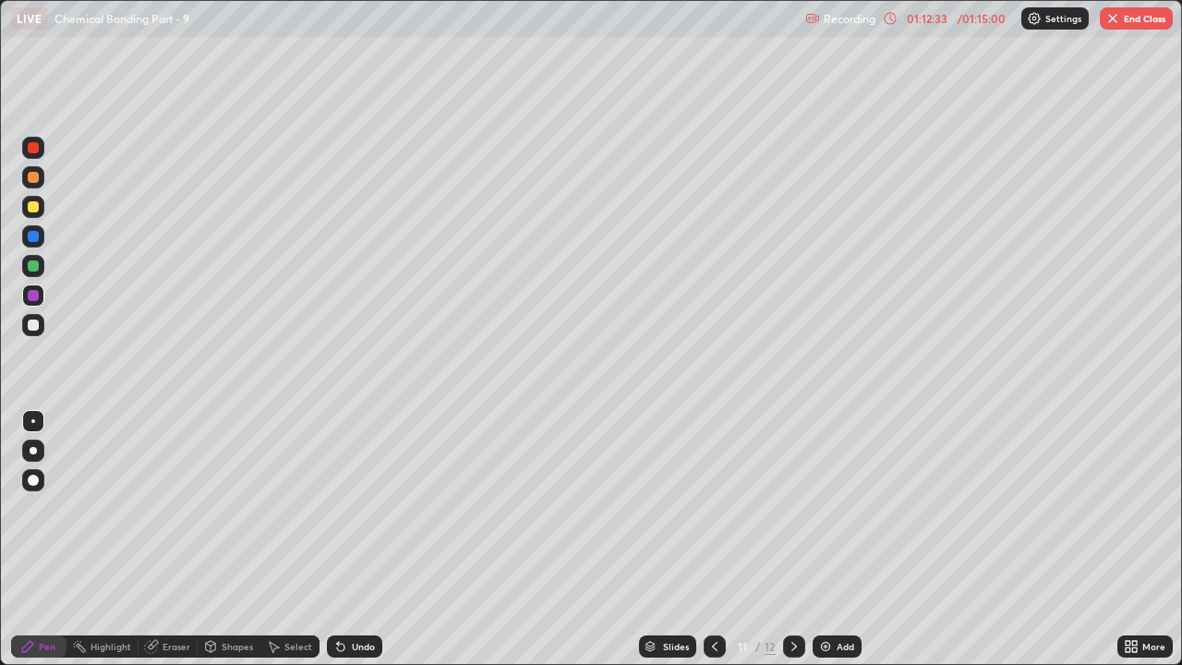
click at [823, 508] on img at bounding box center [825, 646] width 15 height 15
click at [37, 209] on div at bounding box center [33, 206] width 11 height 11
click at [36, 266] on div at bounding box center [33, 265] width 11 height 11
click at [721, 508] on div at bounding box center [714, 646] width 22 height 22
click at [792, 508] on icon at bounding box center [794, 646] width 15 height 15
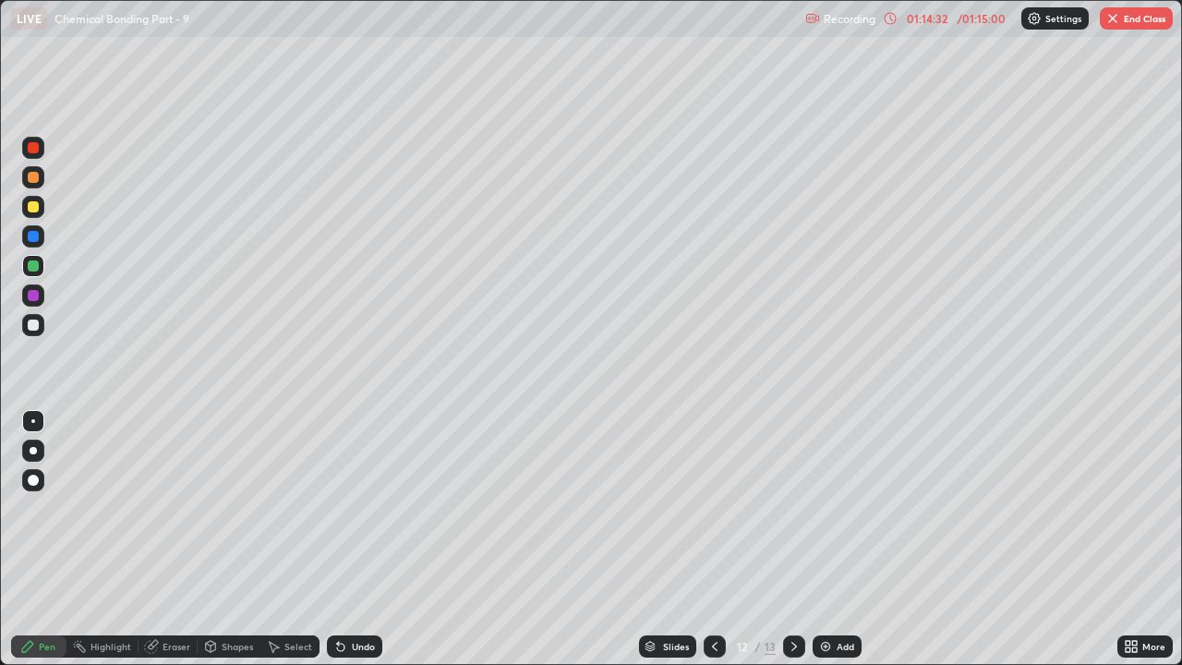
click at [176, 508] on div "Eraser" at bounding box center [167, 646] width 59 height 22
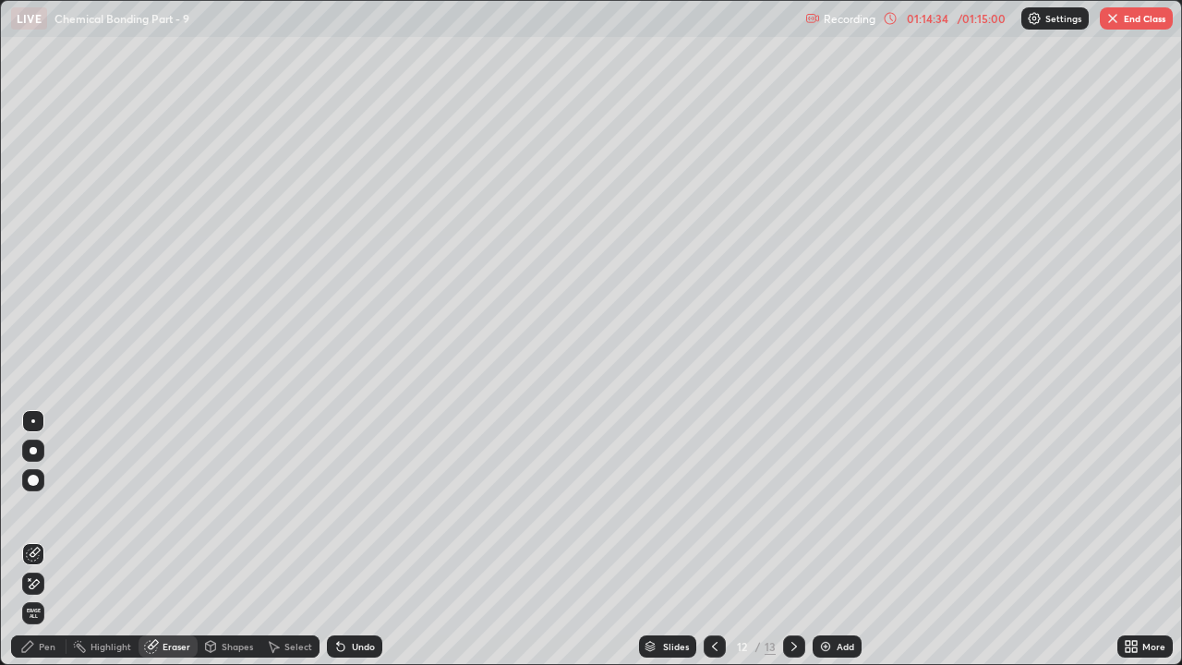
click at [55, 508] on div "Pen" at bounding box center [38, 646] width 55 height 22
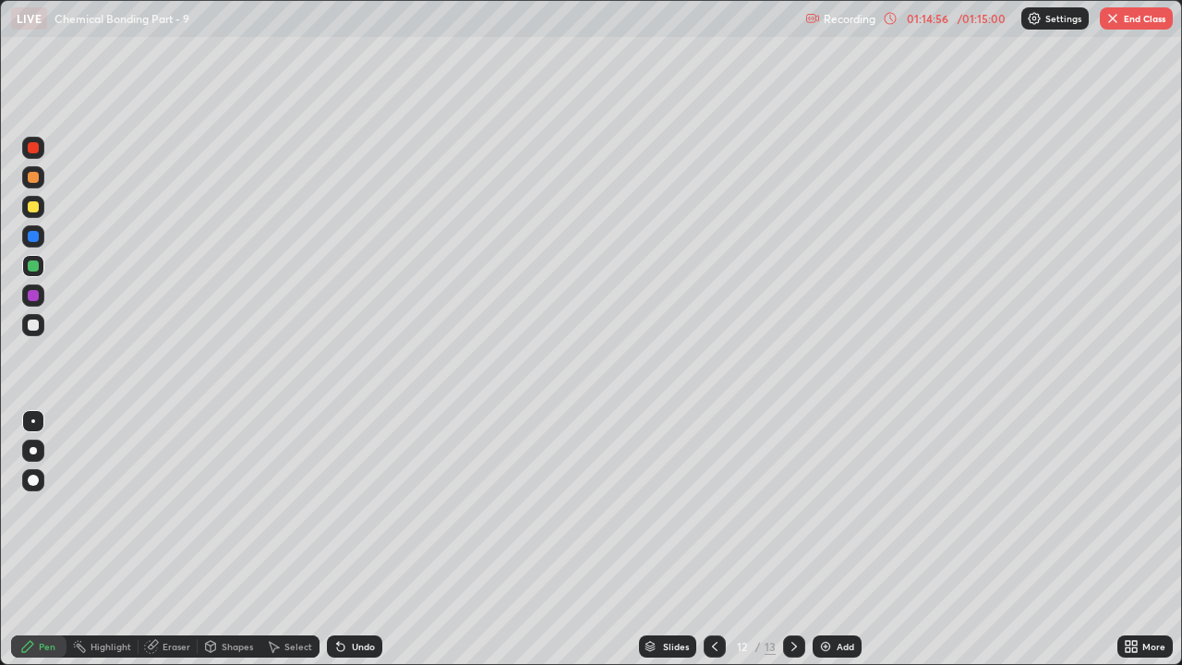
click at [827, 508] on img at bounding box center [825, 646] width 15 height 15
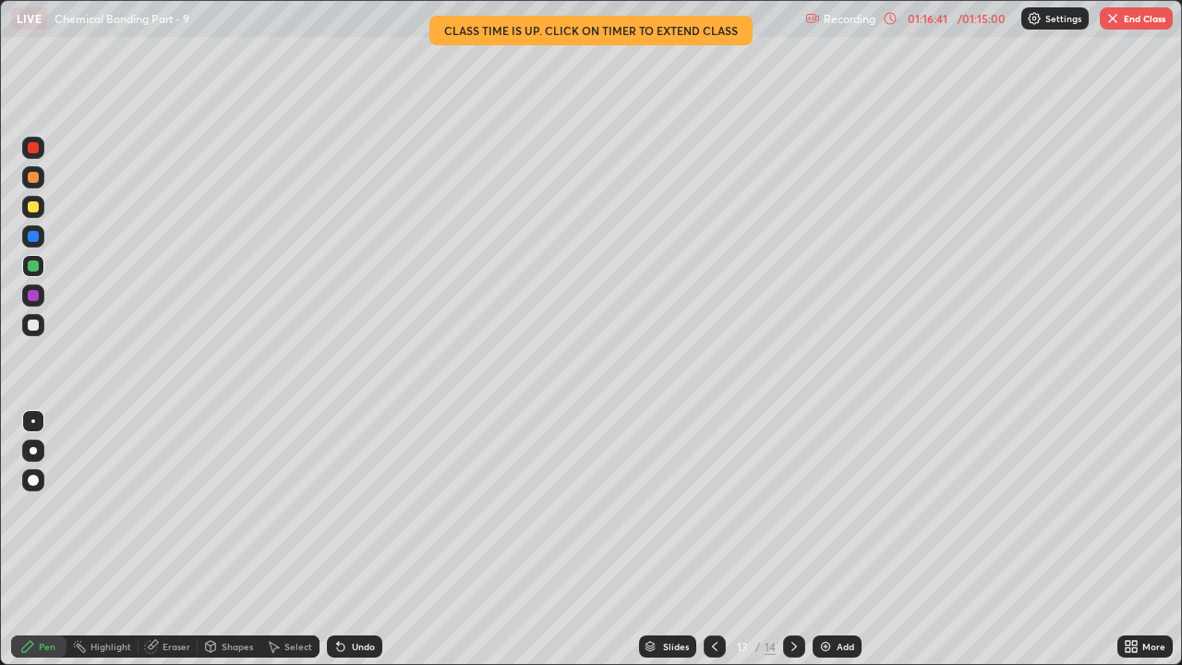
click at [41, 208] on div at bounding box center [33, 207] width 22 height 22
click at [721, 508] on div at bounding box center [714, 646] width 22 height 22
click at [719, 508] on icon at bounding box center [714, 646] width 15 height 15
click at [1135, 18] on button "End Class" at bounding box center [1135, 18] width 73 height 22
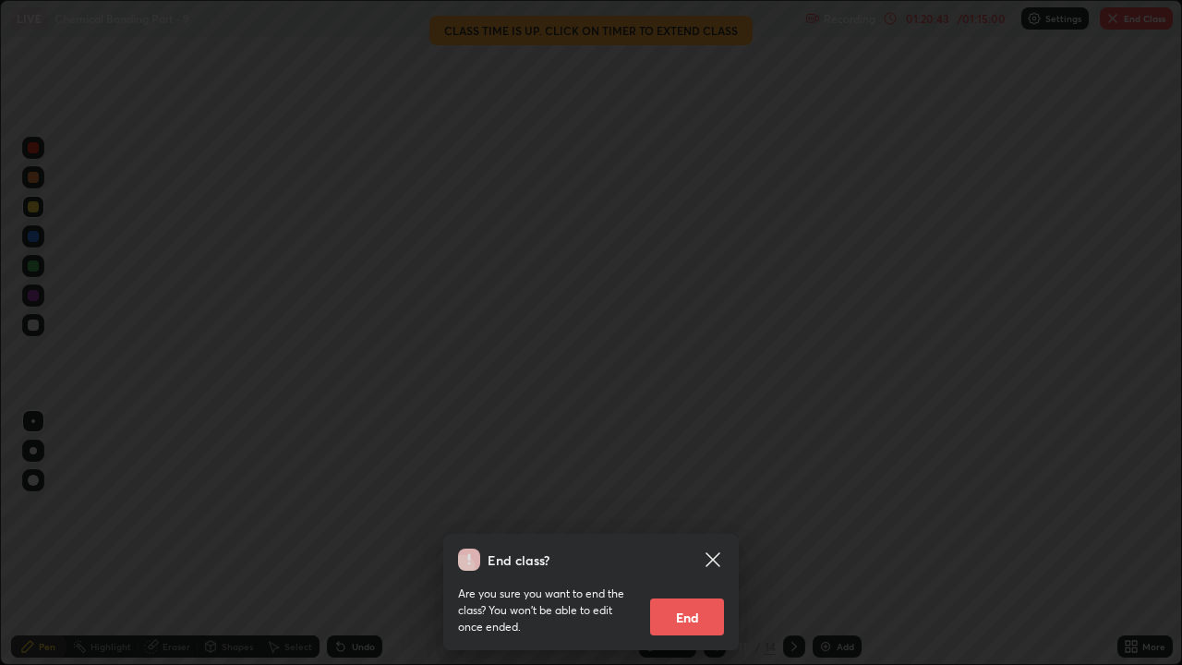
click at [714, 508] on button "End" at bounding box center [687, 616] width 74 height 37
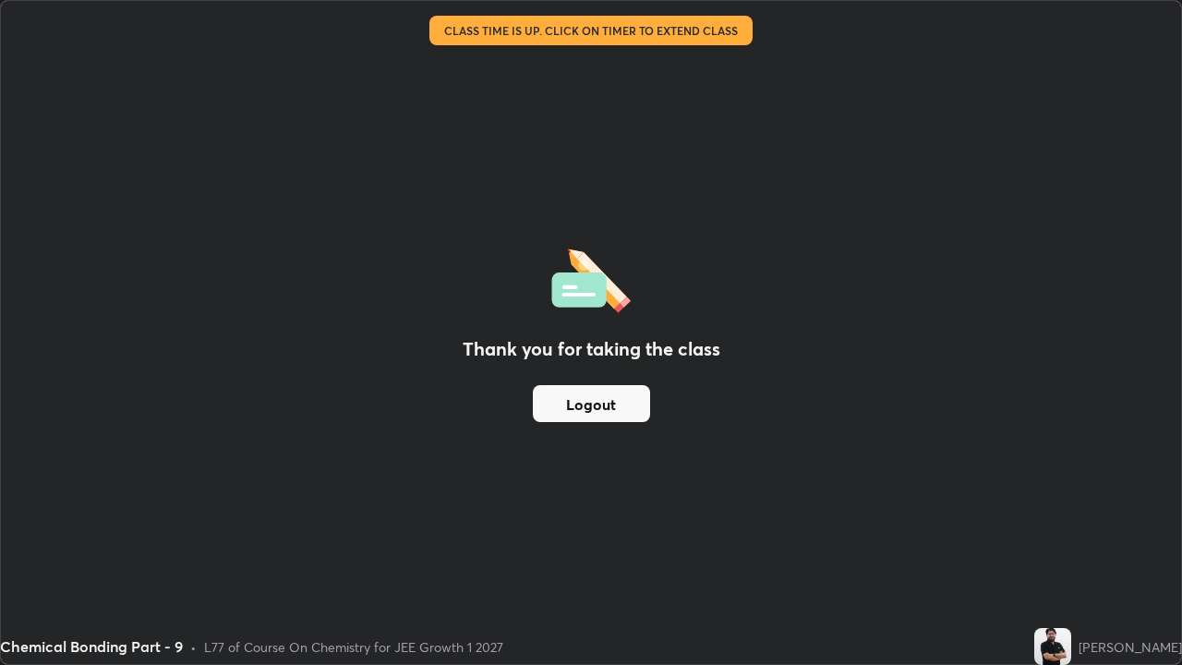
click at [572, 421] on button "Logout" at bounding box center [591, 403] width 117 height 37
